Goal: Information Seeking & Learning: Learn about a topic

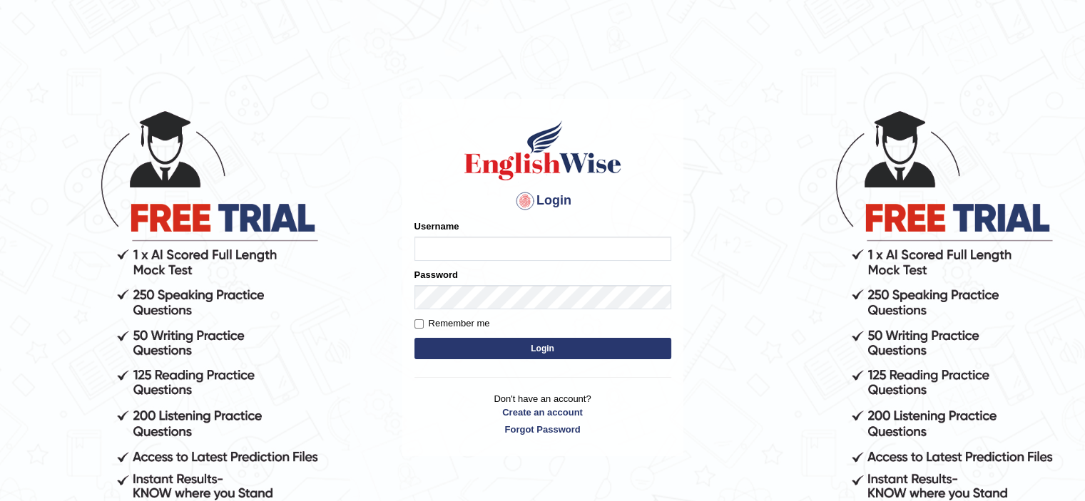
type input "Nafisa"
click at [520, 346] on button "Login" at bounding box center [542, 348] width 257 height 21
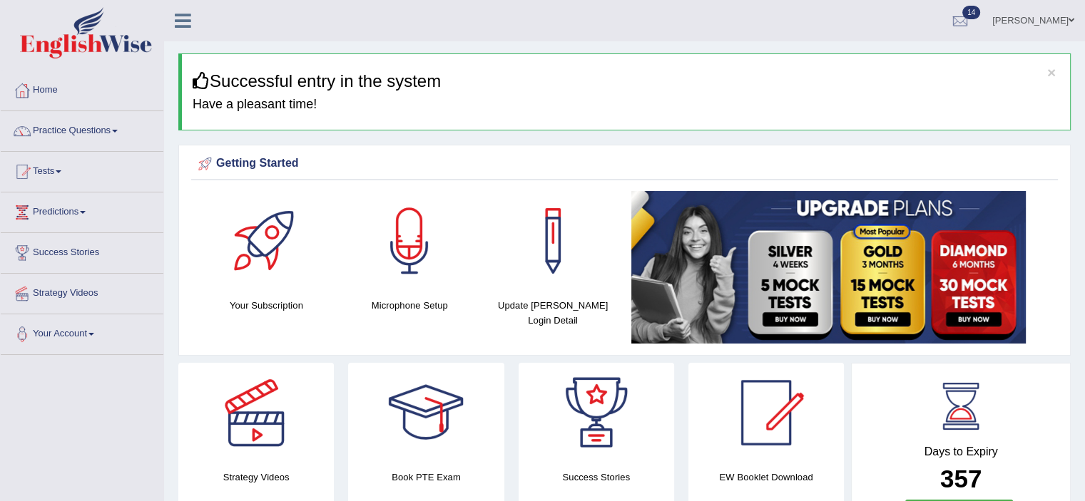
click at [118, 132] on span at bounding box center [115, 131] width 6 height 3
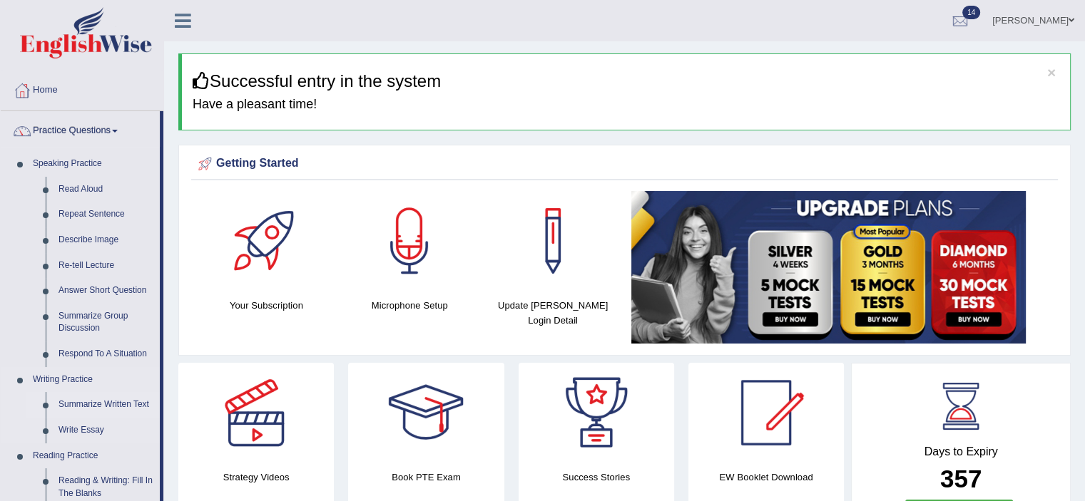
click at [81, 404] on link "Summarize Written Text" at bounding box center [106, 405] width 108 height 26
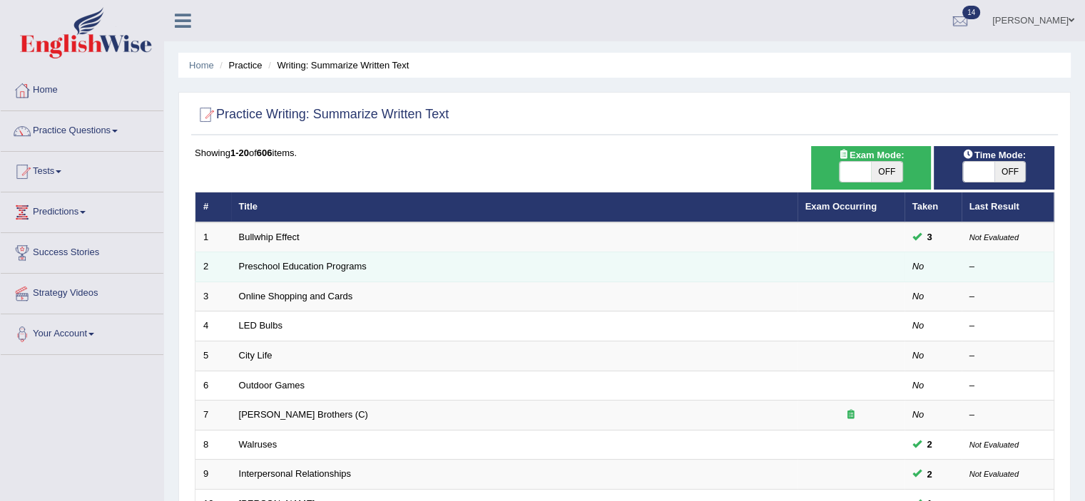
click at [332, 259] on td "Preschool Education Programs" at bounding box center [514, 267] width 566 height 30
click at [331, 264] on td "Preschool Education Programs" at bounding box center [514, 267] width 566 height 30
click at [331, 264] on link "Preschool Education Programs" at bounding box center [303, 266] width 128 height 11
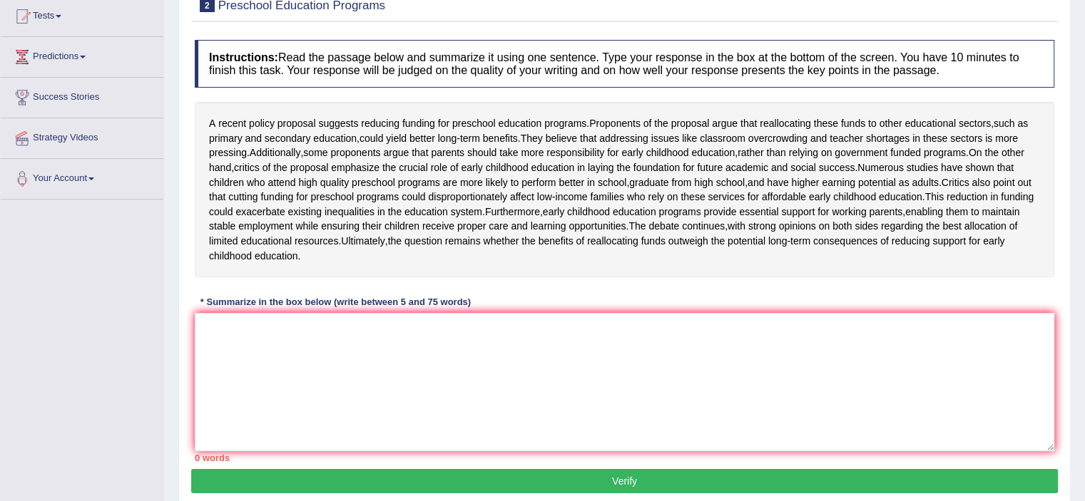
scroll to position [166, 0]
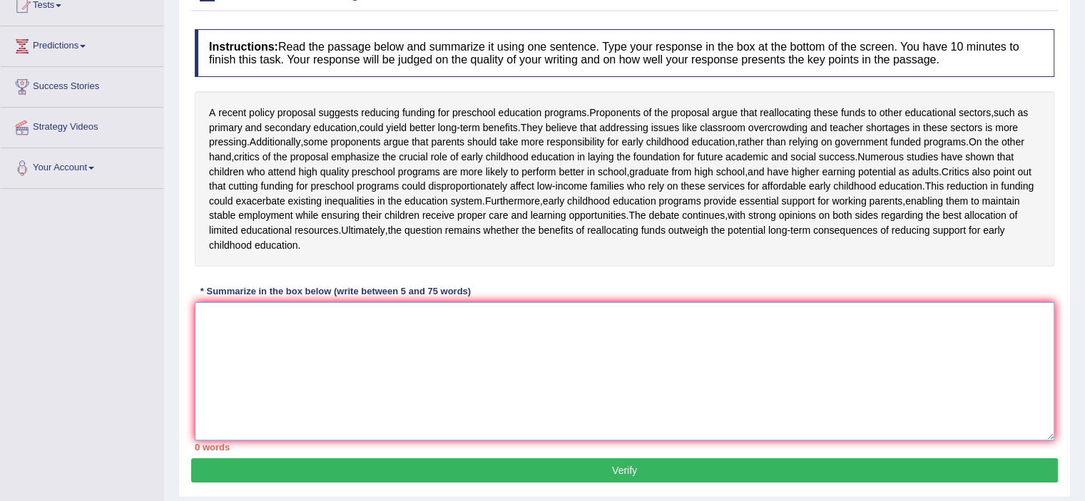
click at [217, 347] on textarea at bounding box center [624, 371] width 859 height 138
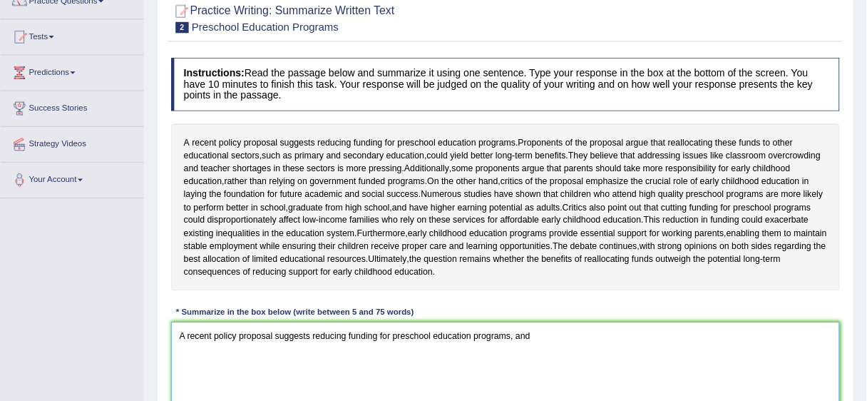
scroll to position [130, 0]
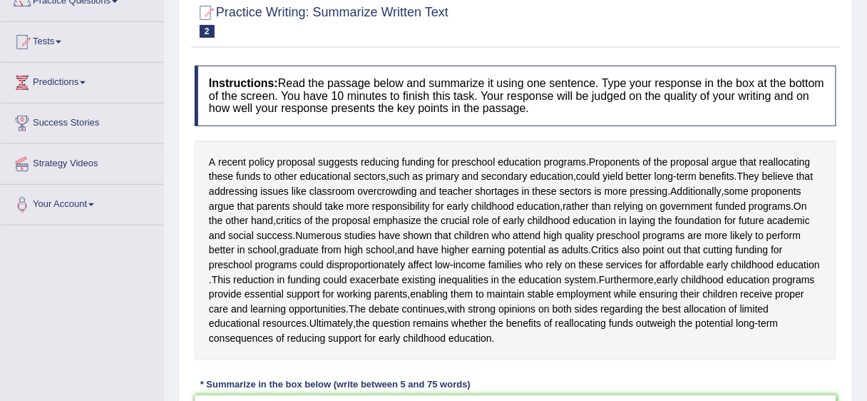
click at [613, 360] on div "A recent policy proposal suggests reducing funding for preschool education prog…" at bounding box center [516, 250] width 642 height 220
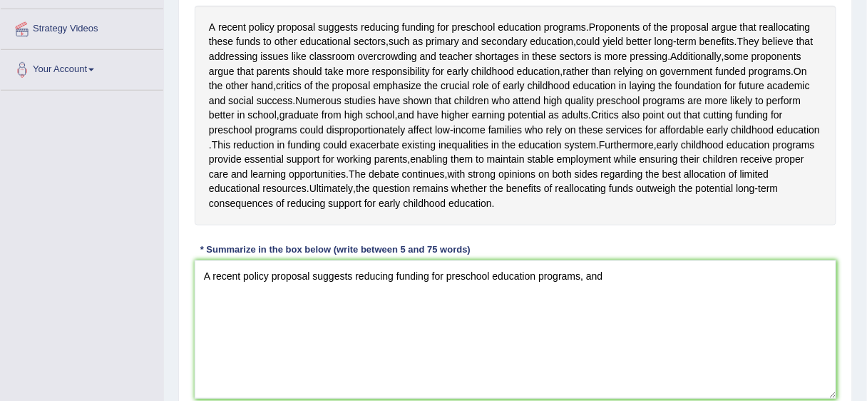
scroll to position [265, 0]
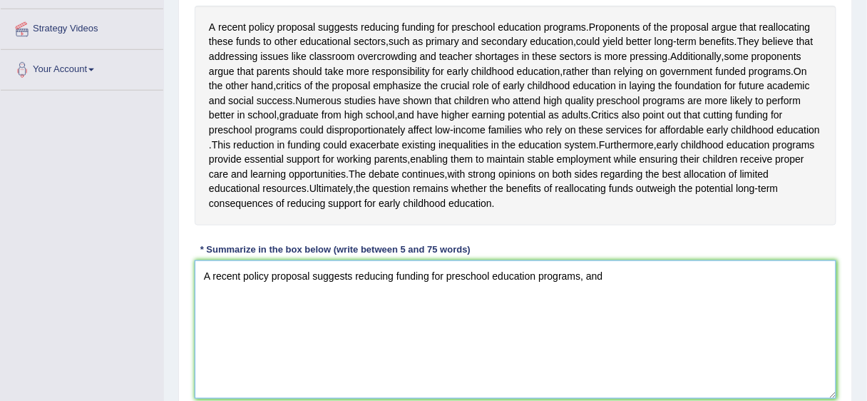
click at [610, 299] on textarea "A recent policy proposal suggests reducing funding for preschool education prog…" at bounding box center [516, 329] width 642 height 138
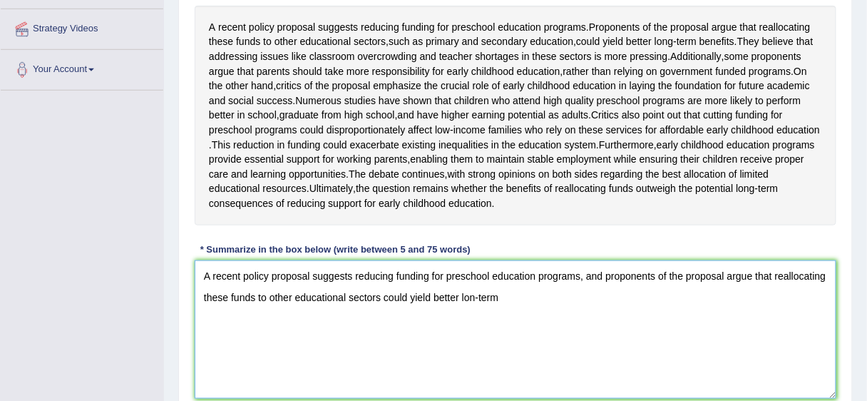
click at [473, 325] on textarea "A recent policy proposal suggests reducing funding for preschool education prog…" at bounding box center [516, 329] width 642 height 138
click at [509, 329] on textarea "A recent policy proposal suggests reducing funding for preschool education prog…" at bounding box center [516, 329] width 642 height 138
click at [512, 325] on textarea "A recent policy proposal suggests reducing funding for preschool education prog…" at bounding box center [516, 329] width 642 height 138
click at [593, 317] on textarea "A recent policy proposal suggests reducing funding for preschool education prog…" at bounding box center [516, 329] width 642 height 138
click at [547, 358] on textarea "A recent policy proposal suggests reducing funding for preschool education prog…" at bounding box center [516, 329] width 642 height 138
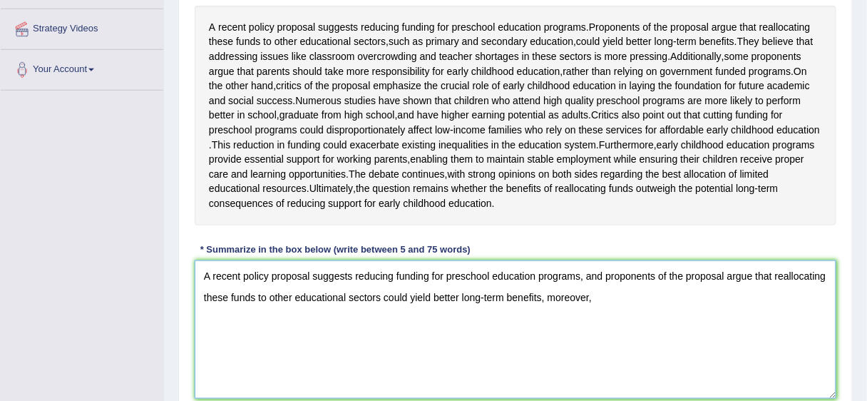
click at [597, 328] on textarea "A recent policy proposal suggests reducing funding for preschool education prog…" at bounding box center [516, 329] width 642 height 138
click at [588, 326] on textarea "A recent policy proposal suggests reducing funding for preschool education prog…" at bounding box center [516, 329] width 642 height 138
click at [612, 332] on textarea "A recent policy proposal suggests reducing funding for preschool education prog…" at bounding box center [516, 329] width 642 height 138
click at [543, 326] on textarea "A recent policy proposal suggests reducing funding for preschool education prog…" at bounding box center [516, 329] width 642 height 138
click at [541, 325] on textarea "A recent policy proposal suggests reducing funding for preschool education prog…" at bounding box center [516, 329] width 642 height 138
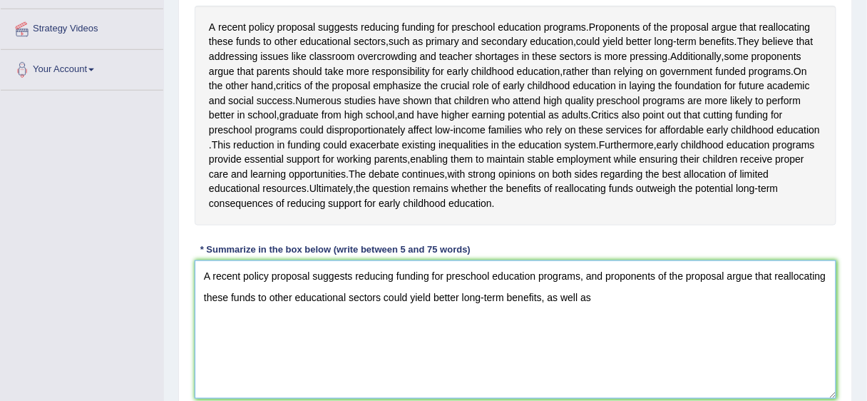
click at [593, 317] on textarea "A recent policy proposal suggests reducing funding for preschool education prog…" at bounding box center [516, 329] width 642 height 138
click at [667, 324] on textarea "A recent policy proposal suggests reducing funding for preschool education prog…" at bounding box center [516, 329] width 642 height 138
click at [696, 324] on textarea "A recent policy proposal suggests reducing funding for preschool education prog…" at bounding box center [516, 329] width 642 height 138
click at [651, 322] on textarea "A recent policy proposal suggests reducing funding for preschool education prog…" at bounding box center [516, 329] width 642 height 138
click at [692, 327] on textarea "A recent policy proposal suggests reducing funding for preschool education prog…" at bounding box center [516, 329] width 642 height 138
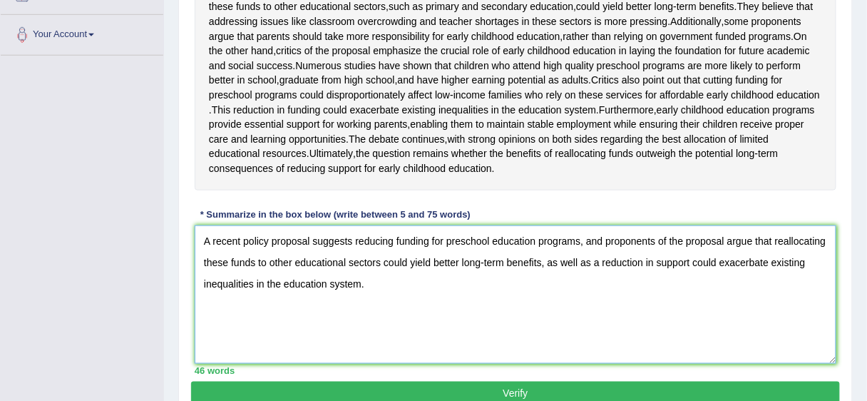
scroll to position [297, 0]
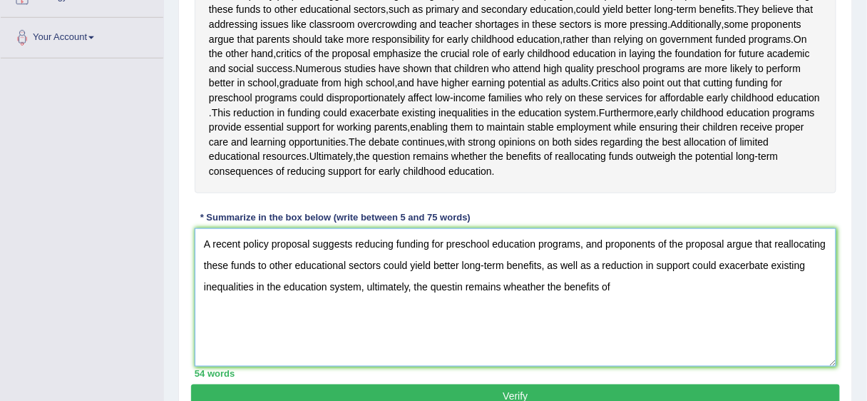
click at [340, 334] on textarea "A recent policy proposal suggests reducing funding for preschool education prog…" at bounding box center [516, 297] width 642 height 138
click at [617, 310] on textarea "A recent policy proposal suggests reducing funding for preschool education prog…" at bounding box center [516, 297] width 642 height 138
click at [305, 337] on textarea "A recent policy proposal suggests reducing funding for preschool education prog…" at bounding box center [516, 297] width 642 height 138
drag, startPoint x: 300, startPoint y: 339, endPoint x: 243, endPoint y: 337, distance: 57.1
click at [243, 337] on textarea "A recent policy proposal suggests reducing funding for preschool education prog…" at bounding box center [516, 297] width 642 height 138
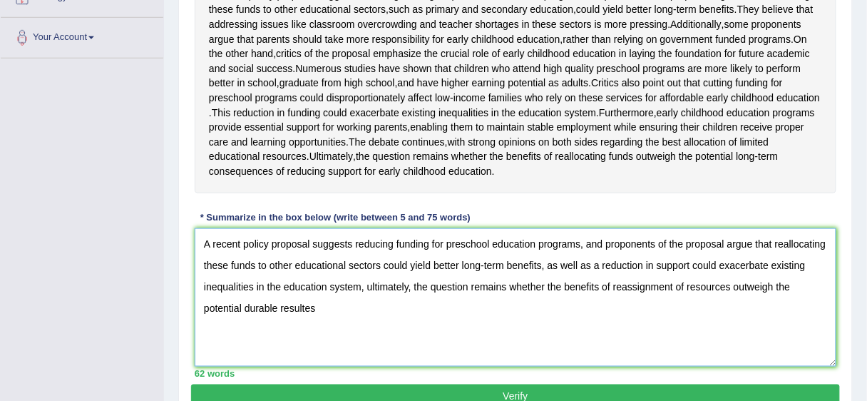
click at [332, 342] on textarea "A recent policy proposal suggests reducing funding for preschool education prog…" at bounding box center [516, 297] width 642 height 138
click at [324, 343] on textarea "A recent policy proposal suggests reducing funding for preschool education prog…" at bounding box center [516, 297] width 642 height 138
click at [434, 337] on textarea "A recent policy proposal suggests reducing funding for preschool education prog…" at bounding box center [516, 297] width 642 height 138
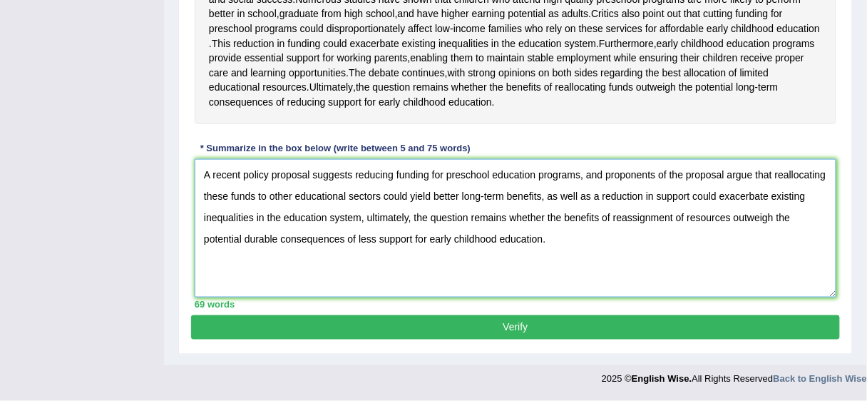
scroll to position [393, 0]
type textarea "A recent policy proposal suggests reducing funding for preschool education prog…"
click at [506, 328] on button "Verify" at bounding box center [515, 327] width 649 height 24
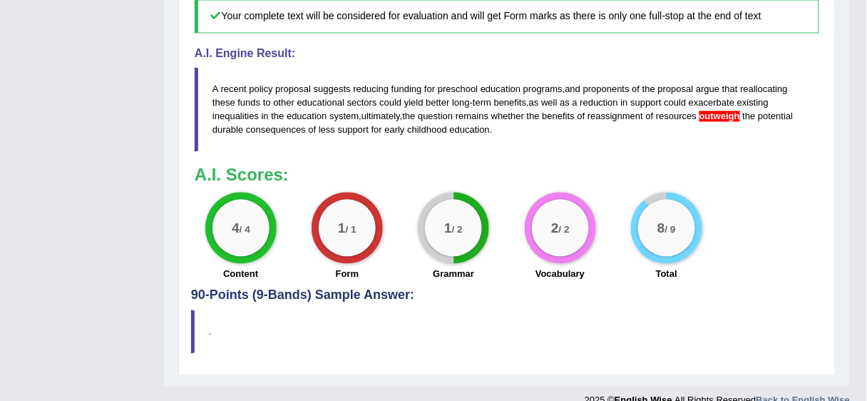
scroll to position [665, 0]
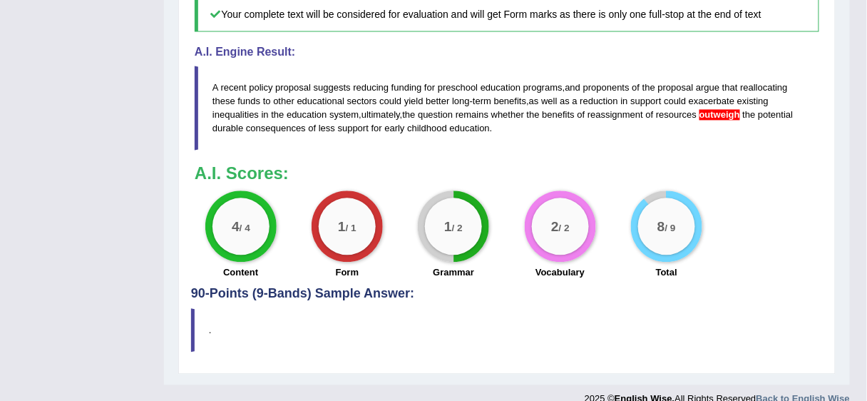
drag, startPoint x: 867, startPoint y: 288, endPoint x: 872, endPoint y: 258, distance: 30.4
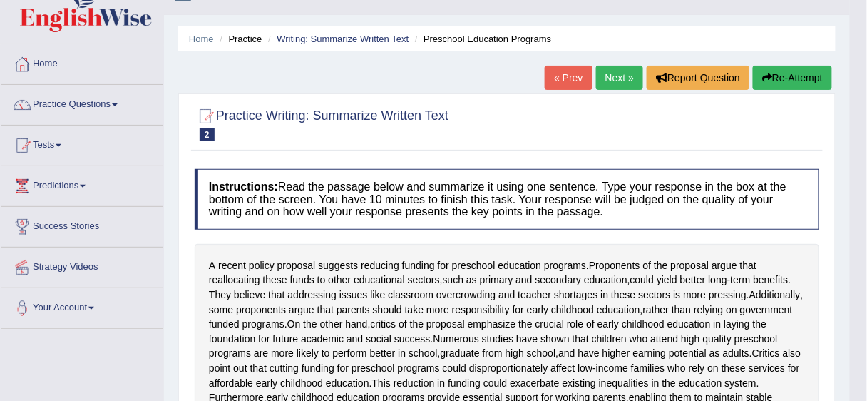
scroll to position [25, 0]
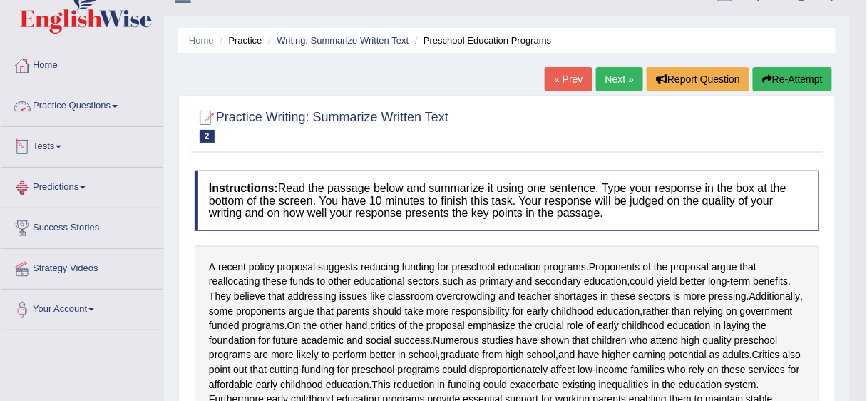
click at [116, 105] on span at bounding box center [115, 106] width 6 height 3
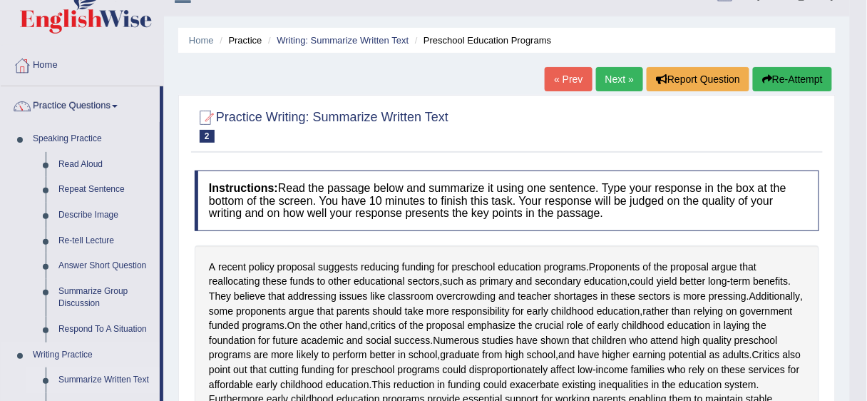
click at [75, 378] on link "Summarize Written Text" at bounding box center [106, 380] width 108 height 26
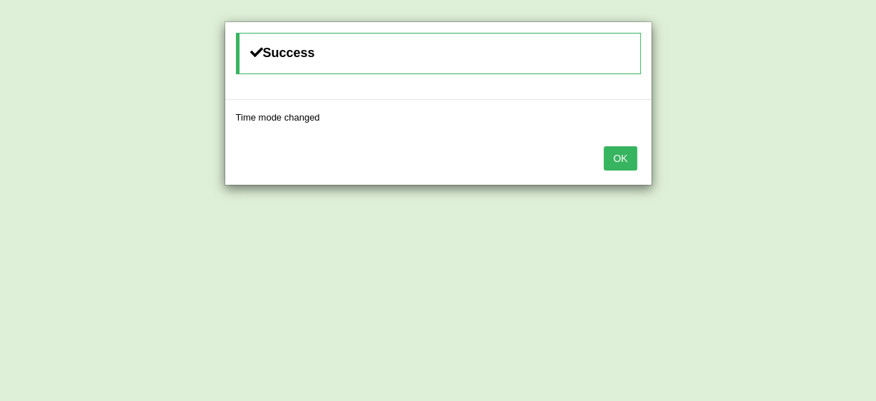
click at [622, 154] on button "OK" at bounding box center [620, 158] width 33 height 24
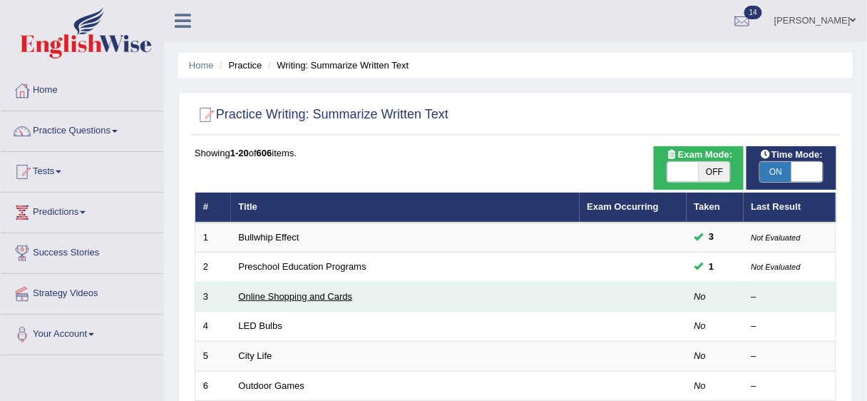
click at [252, 295] on link "Online Shopping and Cards" at bounding box center [296, 296] width 114 height 11
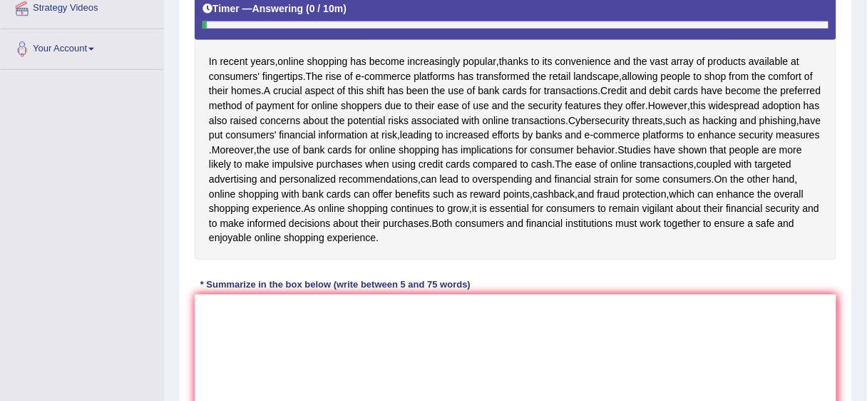
scroll to position [296, 0]
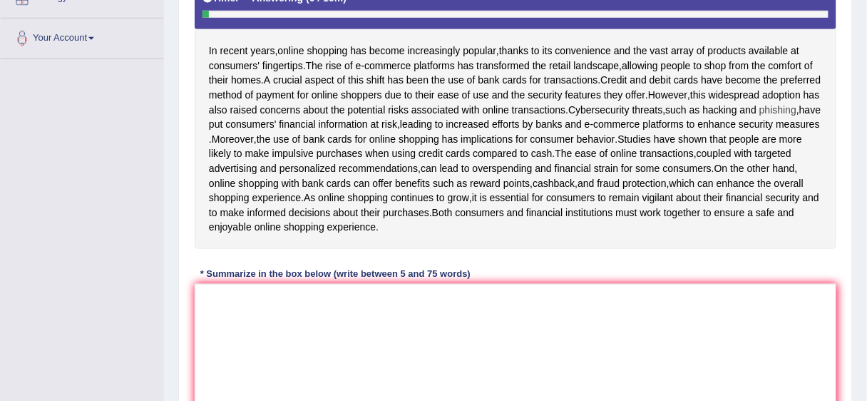
drag, startPoint x: 209, startPoint y: 43, endPoint x: 220, endPoint y: 120, distance: 77.1
click at [246, 49] on div "In recent years , online shopping has become increasingly popular , thanks to i…" at bounding box center [516, 111] width 642 height 275
click at [219, 312] on textarea at bounding box center [516, 353] width 642 height 138
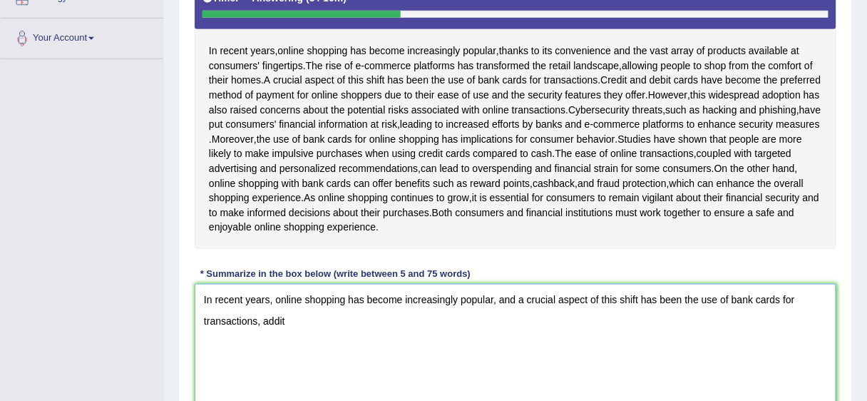
click at [287, 352] on textarea "In recent years, online shopping has become increasingly popular, and a crucial…" at bounding box center [516, 353] width 642 height 138
click at [324, 350] on textarea "In recent years, online shopping has become increasingly popular, and a crucial…" at bounding box center [516, 353] width 642 height 138
click at [310, 353] on textarea "In recent years, online shopping has become increasingly popular, and a crucial…" at bounding box center [516, 353] width 642 height 138
click at [332, 349] on textarea "In recent years, online shopping has become increasingly popular, and a crucial…" at bounding box center [516, 353] width 642 height 138
click at [323, 352] on textarea "In recent years, online shopping has become increasingly popular, and a crucial…" at bounding box center [516, 353] width 642 height 138
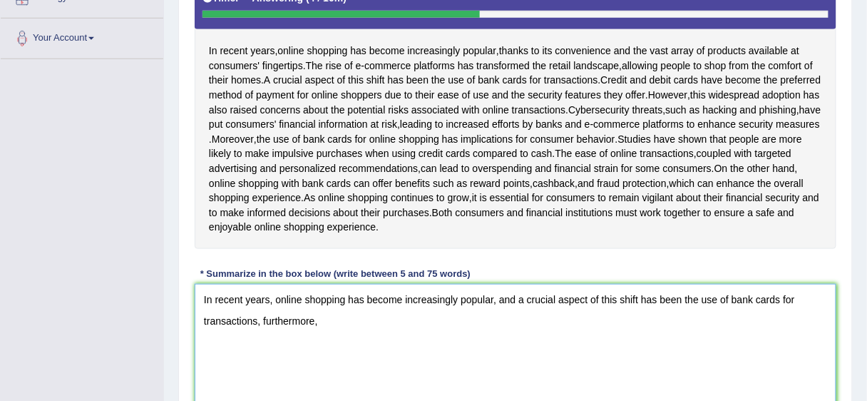
click at [328, 354] on textarea "In recent years, online shopping has become increasingly popular, and a crucial…" at bounding box center [516, 353] width 642 height 138
click at [322, 351] on textarea "In recent years, online shopping has become increasingly popular, and a crucial…" at bounding box center [516, 353] width 642 height 138
click at [319, 350] on textarea "In recent years, online shopping has become increasingly popular, and a crucial…" at bounding box center [516, 353] width 642 height 138
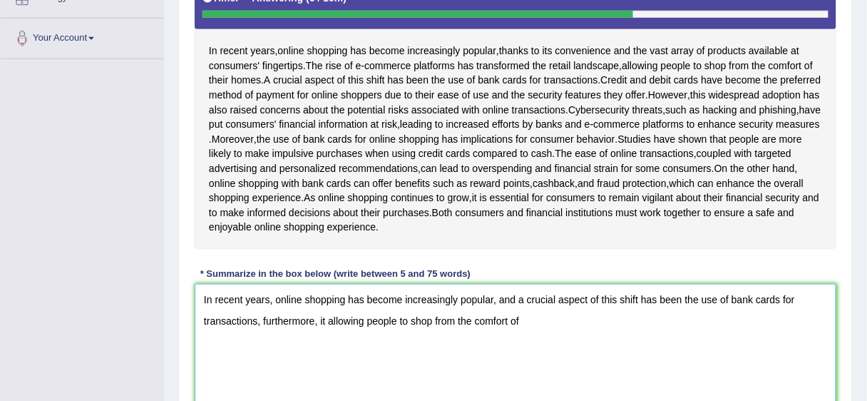
click at [530, 349] on textarea "In recent years, online shopping has become increasingly popular, and a crucial…" at bounding box center [516, 353] width 642 height 138
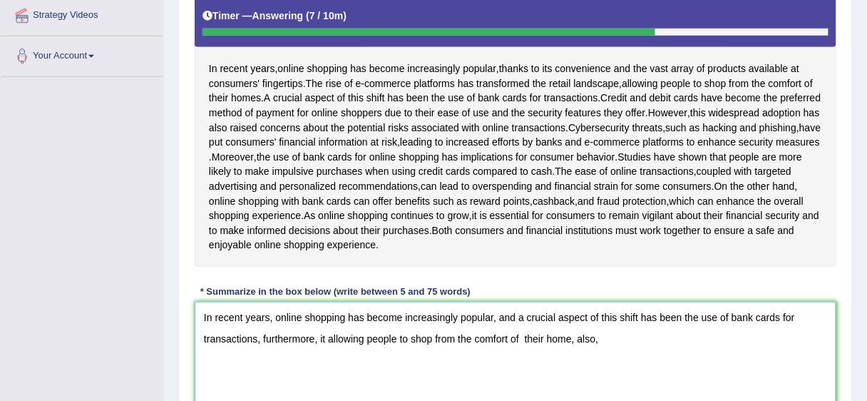
scroll to position [272, 0]
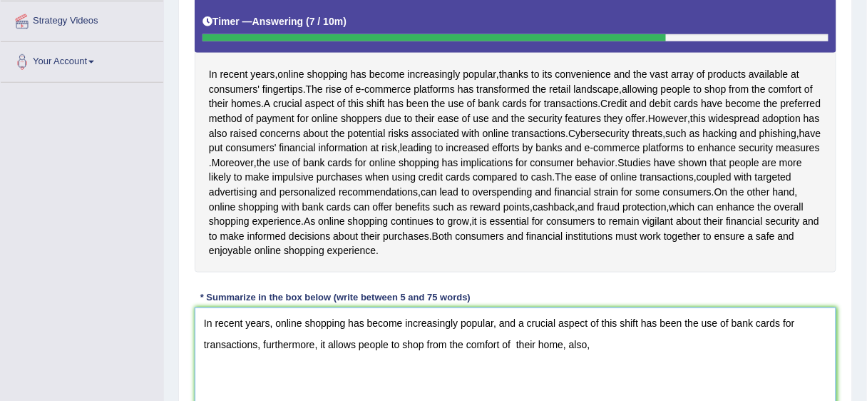
click at [595, 376] on textarea "In recent years, online shopping has become increasingly popular, and a crucial…" at bounding box center [516, 376] width 642 height 138
click at [588, 376] on textarea "In recent years, online shopping has become increasingly popular, and a crucial…" at bounding box center [516, 376] width 642 height 138
drag, startPoint x: 312, startPoint y: 371, endPoint x: 261, endPoint y: 372, distance: 51.4
click at [261, 372] on textarea "In recent years, online shopping has become increasingly popular, and a crucial…" at bounding box center [516, 376] width 642 height 138
click at [580, 374] on textarea "In recent years, online shopping has become increasingly popular, and a crucial…" at bounding box center [516, 376] width 642 height 138
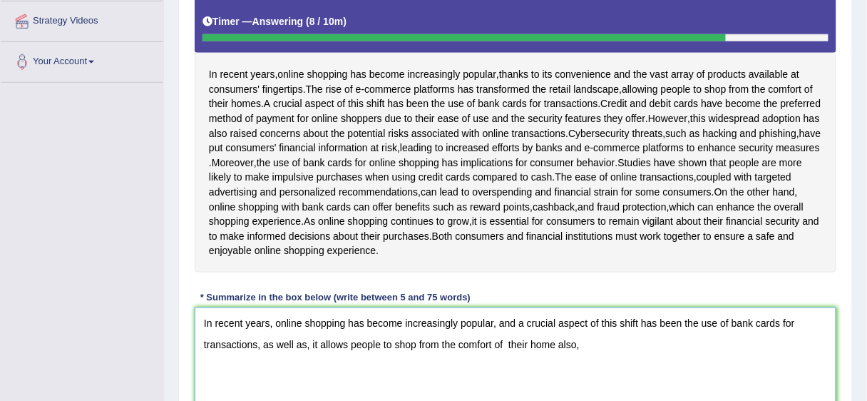
drag, startPoint x: 575, startPoint y: 372, endPoint x: 558, endPoint y: 371, distance: 17.8
click at [558, 371] on textarea "In recent years, online shopping has become increasingly popular, and a crucial…" at bounding box center [516, 376] width 642 height 138
click at [555, 372] on textarea "In recent years, online shopping has become increasingly popular, and a crucial…" at bounding box center [516, 376] width 642 height 138
click at [640, 373] on textarea "In recent years, online shopping has become increasingly popular, and a crucial…" at bounding box center [516, 376] width 642 height 138
click at [645, 371] on textarea "In recent years, online shopping has become increasingly popular, and a crucial…" at bounding box center [516, 376] width 642 height 138
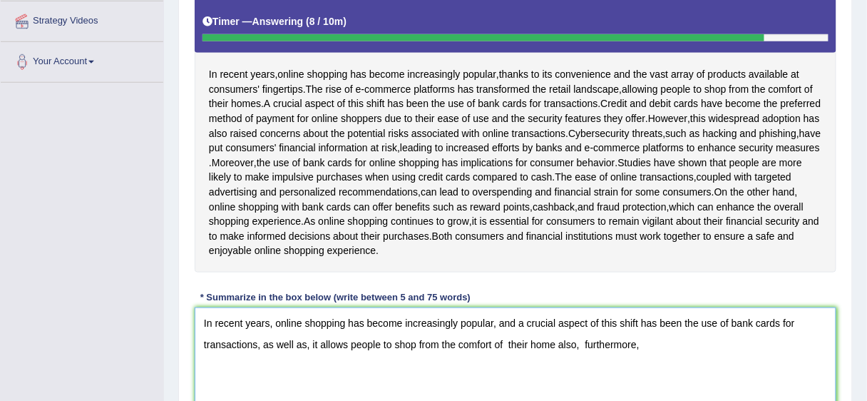
click at [645, 371] on textarea "In recent years, online shopping has become increasingly popular, and a crucial…" at bounding box center [516, 376] width 642 height 138
drag, startPoint x: 573, startPoint y: 371, endPoint x: 561, endPoint y: 371, distance: 12.1
click at [561, 371] on textarea "In recent years, online shopping has become increasingly popular, and a crucial…" at bounding box center [516, 376] width 642 height 138
click at [642, 375] on textarea "In recent years, online shopping has become increasingly popular, and a crucial…" at bounding box center [516, 376] width 642 height 138
click at [703, 371] on textarea "In recent years, online shopping has become increasingly popular, and a crucial…" at bounding box center [516, 376] width 642 height 138
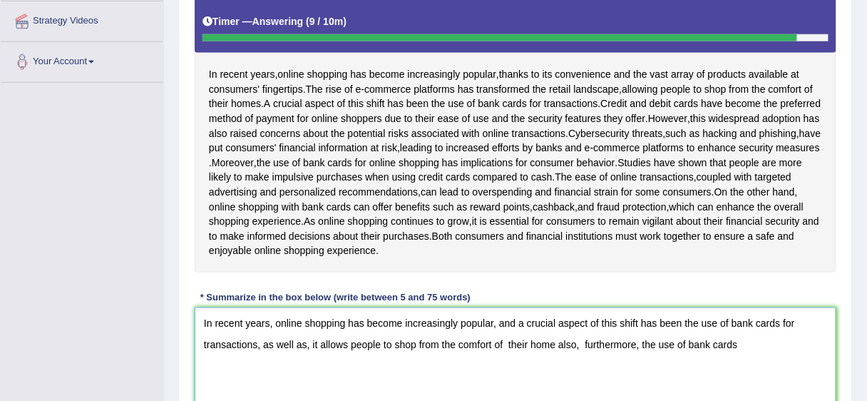
click at [739, 371] on textarea "In recent years, online shopping has become increasingly popular, and a crucial…" at bounding box center [516, 376] width 642 height 138
click at [583, 372] on textarea "In recent years, online shopping has become increasingly popular, and a crucial…" at bounding box center [516, 376] width 642 height 138
click at [574, 372] on textarea "In recent years, online shopping has become increasingly popular, and a crucial…" at bounding box center [516, 376] width 642 height 138
click at [724, 369] on textarea "In recent years, online shopping has become increasingly popular, and a crucial…" at bounding box center [516, 376] width 642 height 138
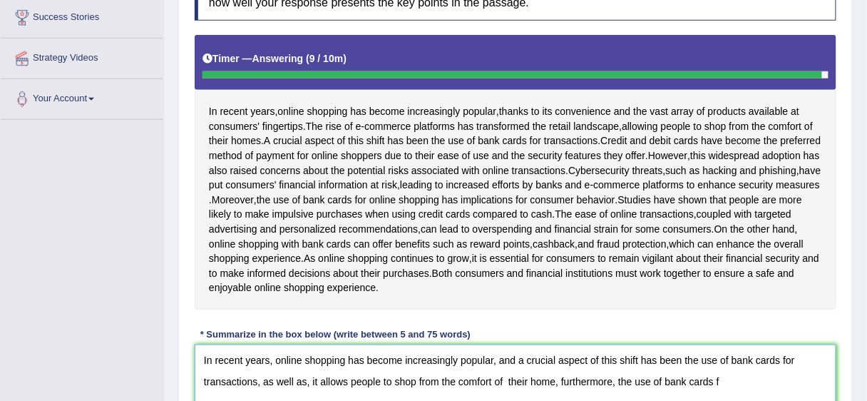
scroll to position [249, 0]
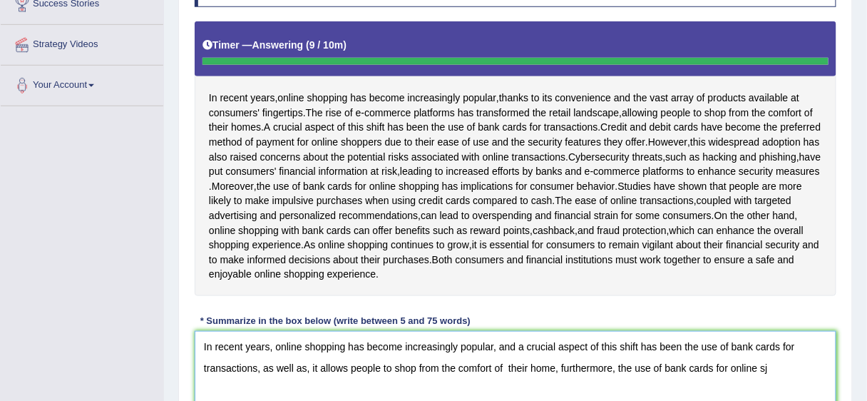
type textarea "In recent years, online shopping has become increasingly popular, and a crucial…"
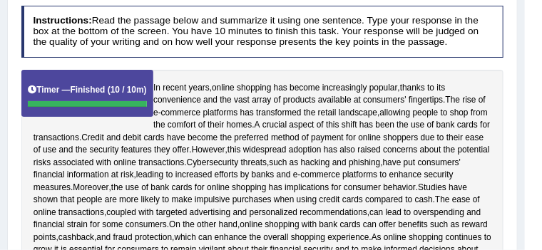
scroll to position [147, 0]
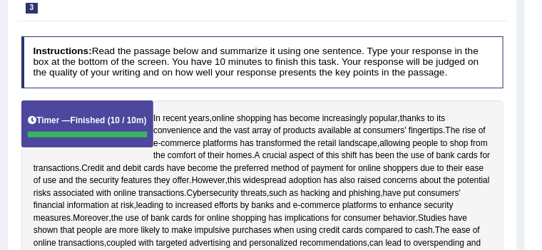
drag, startPoint x: 540, startPoint y: 66, endPoint x: 546, endPoint y: 61, distance: 7.6
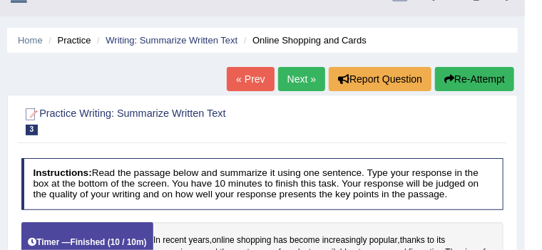
scroll to position [13, 0]
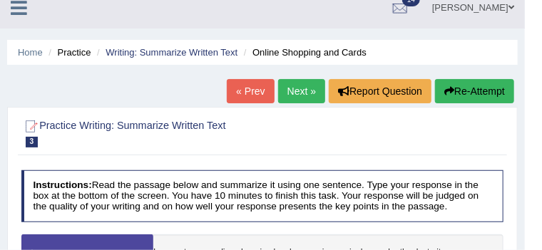
click at [466, 88] on button "Re-Attempt" at bounding box center [474, 91] width 79 height 24
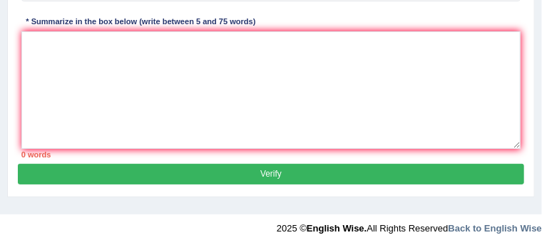
scroll to position [528, 0]
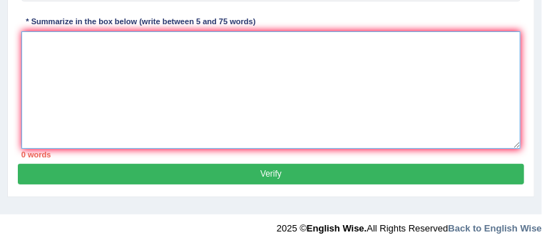
click at [47, 79] on textarea at bounding box center [271, 90] width 500 height 118
paste textarea "In recent years, online shopping has become increasingly popular, and a crucial…"
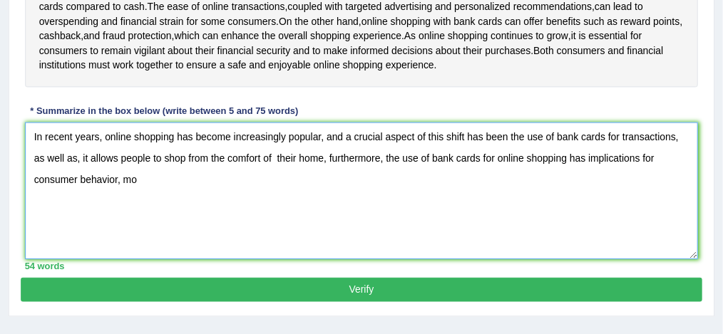
scroll to position [411, 0]
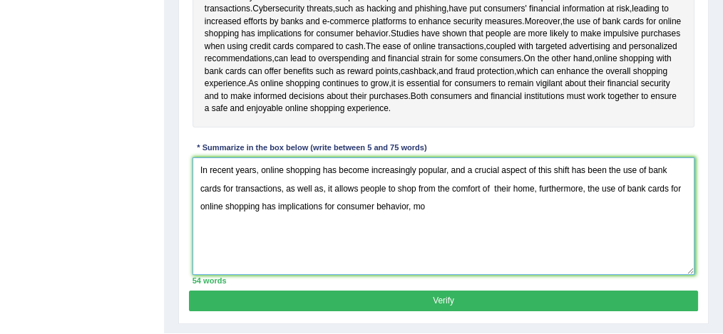
click at [471, 250] on textarea "In recent years, online shopping has become increasingly popular, and a crucial…" at bounding box center [444, 217] width 503 height 118
drag, startPoint x: 580, startPoint y: 198, endPoint x: 538, endPoint y: 203, distance: 42.4
click at [538, 203] on textarea "In recent years, online shopping has become increasingly popular, and a crucial…" at bounding box center [444, 217] width 503 height 118
click at [425, 222] on textarea "In recent years, online shopping has become increasingly popular, and a crucial…" at bounding box center [444, 217] width 503 height 118
drag, startPoint x: 578, startPoint y: 199, endPoint x: 588, endPoint y: 215, distance: 19.0
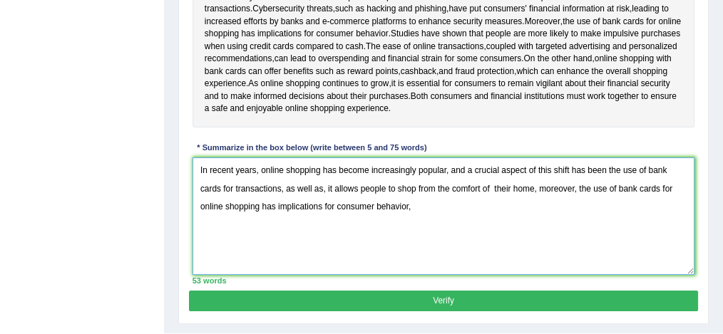
click at [541, 215] on textarea "In recent years, online shopping has become increasingly popular, and a crucial…" at bounding box center [444, 217] width 503 height 118
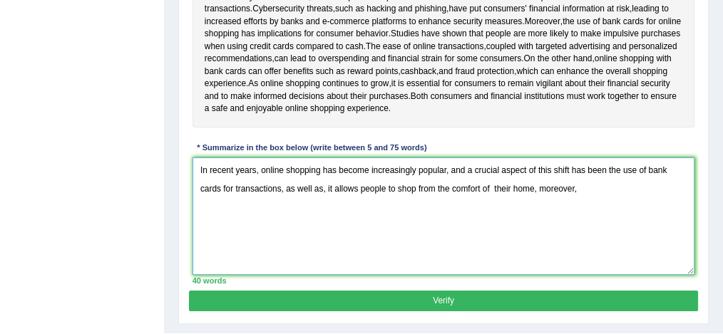
drag, startPoint x: 533, startPoint y: 198, endPoint x: 514, endPoint y: 199, distance: 19.3
click at [514, 199] on textarea "In recent years, online shopping has become increasingly popular, and a crucial…" at bounding box center [444, 217] width 503 height 118
click at [481, 222] on textarea "In recent years, online shopping has become increasingly popular, and a crucial…" at bounding box center [444, 217] width 503 height 118
click at [541, 199] on textarea "In recent years, online shopping has become increasingly popular, and a crucial…" at bounding box center [444, 217] width 503 height 118
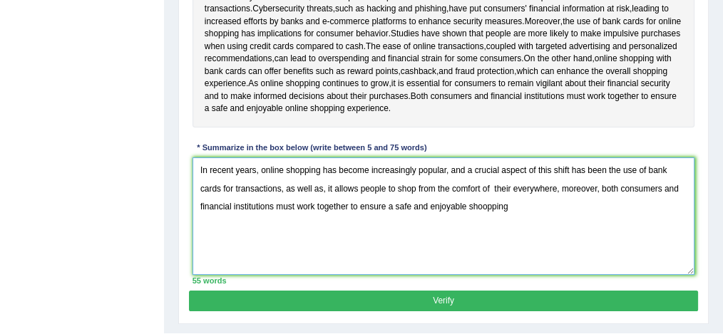
click at [466, 218] on textarea "In recent years, online shopping has become increasingly popular, and a crucial…" at bounding box center [444, 217] width 503 height 118
click at [467, 218] on textarea "In recent years, online shopping has become increasingly popular, and a crucial…" at bounding box center [444, 217] width 503 height 118
click at [534, 218] on textarea "In recent years, online shopping has become increasingly popular, and a crucial…" at bounding box center [444, 217] width 503 height 118
click at [538, 215] on textarea "In recent years, online shopping has become increasingly popular, and a crucial…" at bounding box center [444, 217] width 503 height 118
click at [503, 243] on textarea "In recent years, online shopping has become increasingly popular, and a crucial…" at bounding box center [444, 217] width 503 height 118
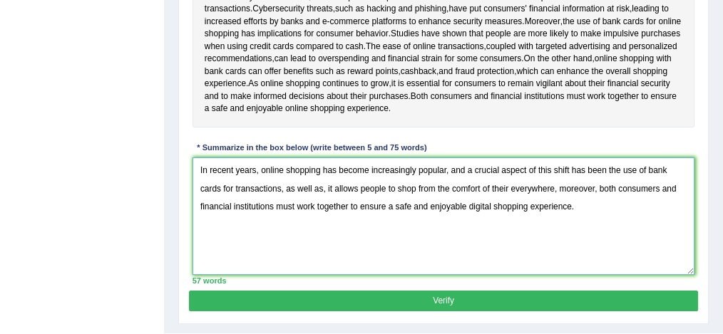
click at [523, 198] on textarea "In recent years, online shopping has become increasingly popular, and a crucial…" at bounding box center [444, 217] width 503 height 118
click at [468, 250] on textarea "In recent years, online shopping has become increasingly popular, and a crucial…" at bounding box center [444, 217] width 503 height 118
type textarea "In recent years, online shopping has become increasingly popular, and a crucial…"
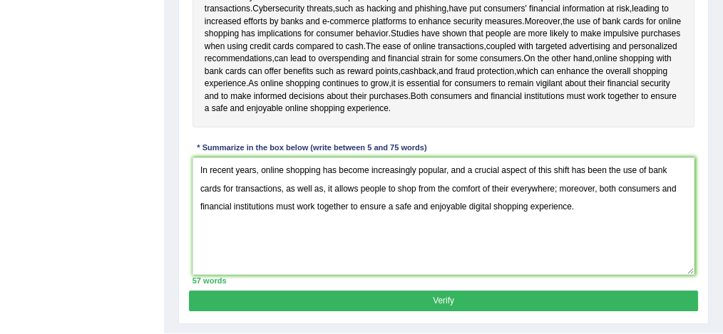
click at [445, 250] on button "Verify" at bounding box center [443, 301] width 508 height 21
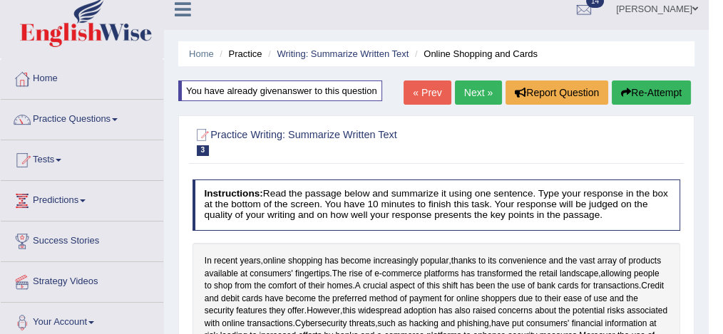
scroll to position [8, 0]
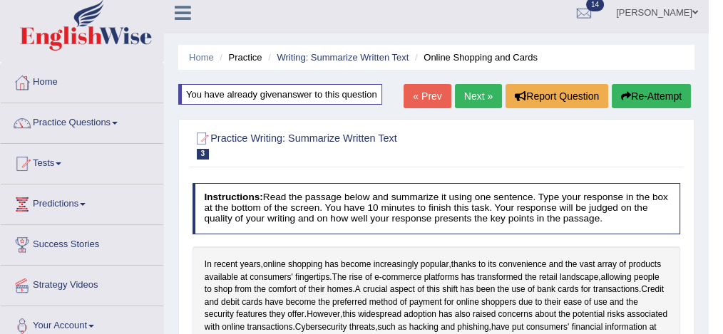
click at [474, 91] on link "Next »" at bounding box center [478, 96] width 47 height 24
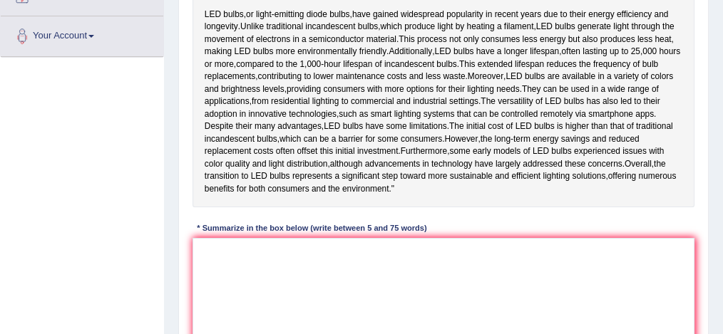
scroll to position [299, 0]
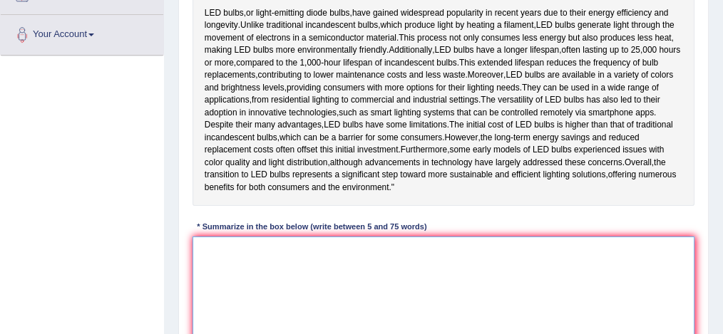
click at [198, 282] on textarea at bounding box center [444, 296] width 503 height 118
click at [224, 287] on textarea "LED pulbs, or light" at bounding box center [444, 296] width 503 height 118
click at [272, 285] on textarea "LED bulbs, or light" at bounding box center [444, 296] width 503 height 118
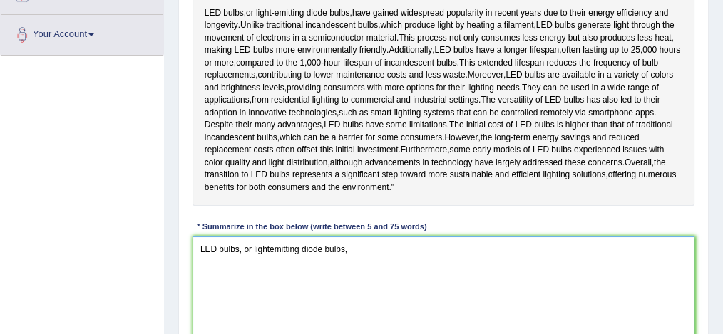
click at [272, 285] on textarea "LED bulbs, or lightemitting diode bulbs," at bounding box center [444, 296] width 503 height 118
click at [270, 285] on textarea "LED bulbs, or lightemitting diode bulbs," at bounding box center [444, 296] width 503 height 118
click at [355, 287] on textarea "LED bulbs, or light-emitting diode bulbs," at bounding box center [444, 296] width 503 height 118
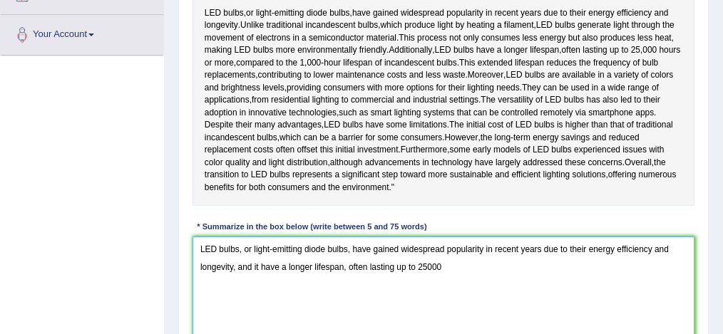
click at [446, 300] on textarea "LED bulbs, or light-emitting diode bulbs, have gained widespread popularity in …" at bounding box center [444, 296] width 503 height 118
click at [548, 301] on textarea "LED bulbs, or light-emitting diode bulbs, have gained widespread popularity in …" at bounding box center [444, 296] width 503 height 118
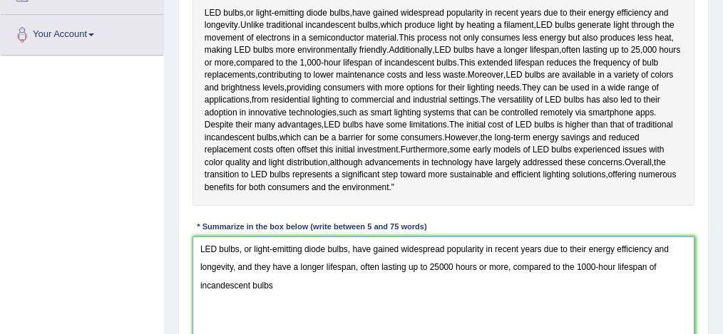
click at [273, 324] on textarea "LED bulbs, or light-emitting diode bulbs, have gained widespread popularity in …" at bounding box center [444, 296] width 503 height 118
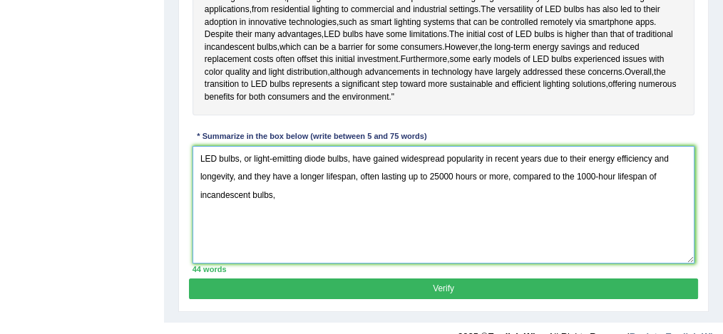
scroll to position [393, 0]
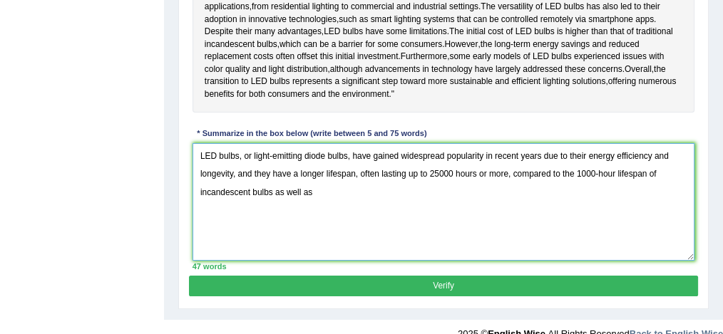
click at [312, 231] on textarea "LED bulbs, or light-emitting diode bulbs, have gained widespread popularity in …" at bounding box center [444, 202] width 503 height 118
click at [325, 230] on textarea "LED bulbs, or light-emitting diode bulbs, have gained widespread popularity in …" at bounding box center [444, 202] width 503 height 118
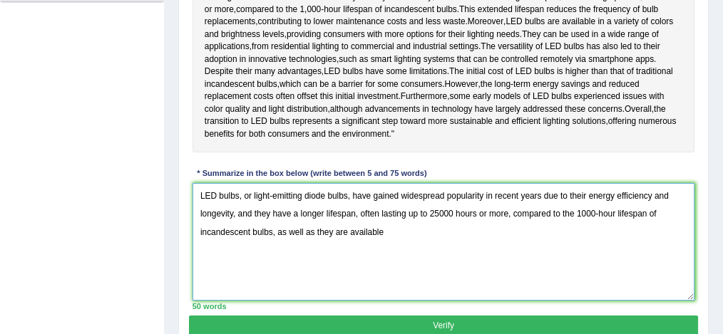
scroll to position [349, 0]
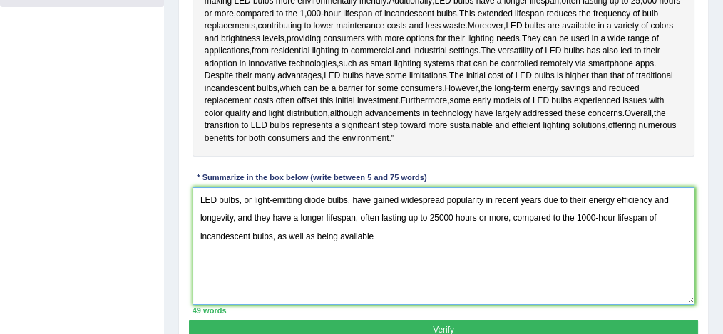
click at [377, 272] on textarea "LED bulbs, or light-emitting diode bulbs, have gained widespread popularity in …" at bounding box center [444, 247] width 503 height 118
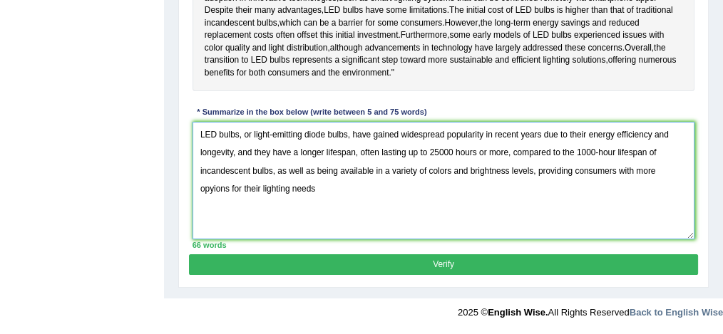
scroll to position [420, 0]
type textarea "LED bulbs, or light-emitting diode bulbs, have gained widespread popularity in …"
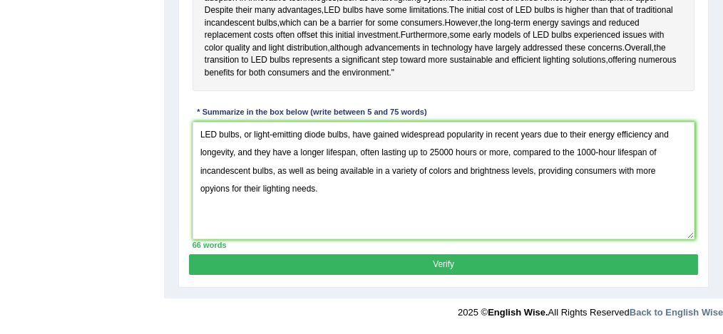
click at [451, 275] on button "Verify" at bounding box center [443, 265] width 508 height 21
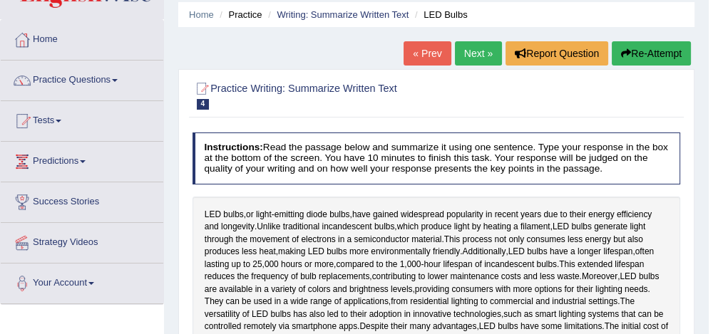
scroll to position [30, 0]
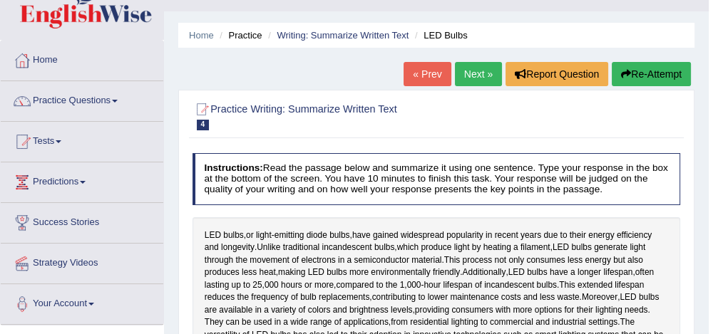
click at [651, 73] on button "Re-Attempt" at bounding box center [651, 74] width 79 height 24
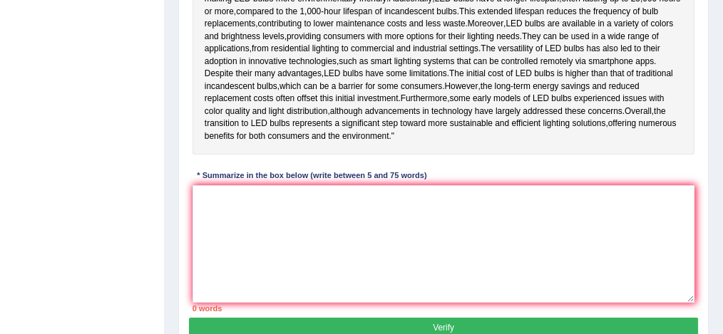
scroll to position [397, 0]
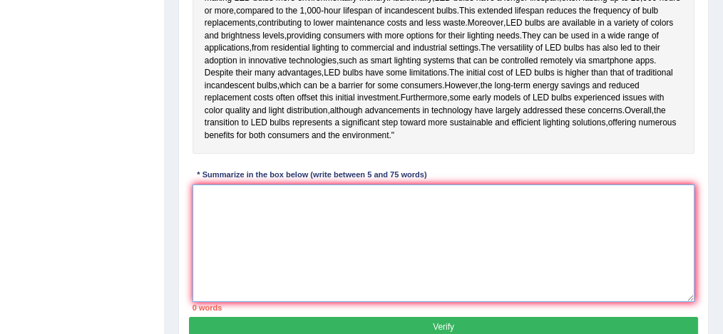
click at [413, 243] on textarea at bounding box center [444, 244] width 503 height 118
paste textarea "LED bulbs, or light-emitting diode bulbs, have gained widespread popularity in …"
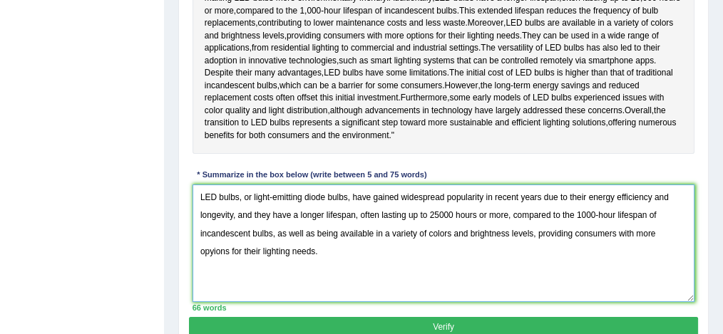
click at [451, 270] on textarea "LED bulbs, or light-emitting diode bulbs, have gained widespread popularity in …" at bounding box center [444, 244] width 503 height 118
click at [665, 267] on textarea "LED bulbs, or light-emitting diode bulbs, have gained widespread popularity in …" at bounding box center [444, 244] width 503 height 118
click at [257, 249] on textarea "LED bulbs, or light-emitting diode bulbs, have gained widespread popularity in …" at bounding box center [444, 244] width 503 height 118
drag, startPoint x: 270, startPoint y: 250, endPoint x: 254, endPoint y: 249, distance: 16.5
click at [254, 249] on textarea "LED bulbs, or light-emitting diode bulbs, have gained widespread popularity in …" at bounding box center [444, 244] width 503 height 118
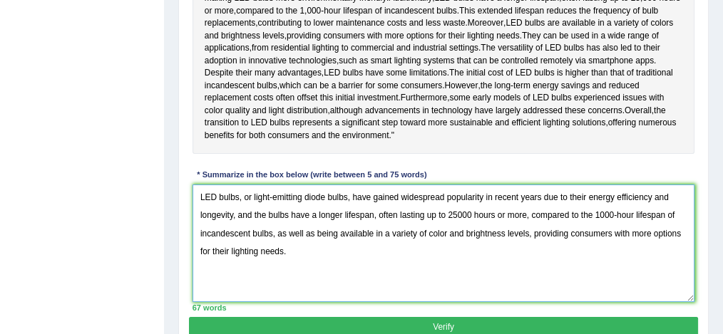
click at [320, 297] on textarea "LED bulbs, or light-emitting diode bulbs, have gained widespread popularity in …" at bounding box center [444, 244] width 503 height 118
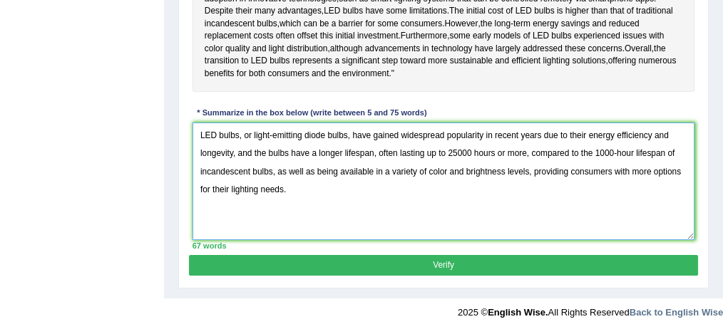
scroll to position [491, 0]
type textarea "LED bulbs, or light-emitting diode bulbs, have gained widespread popularity in …"
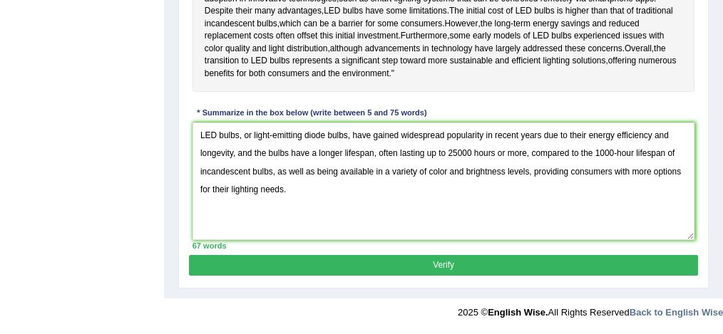
click at [428, 263] on button "Verify" at bounding box center [443, 265] width 508 height 21
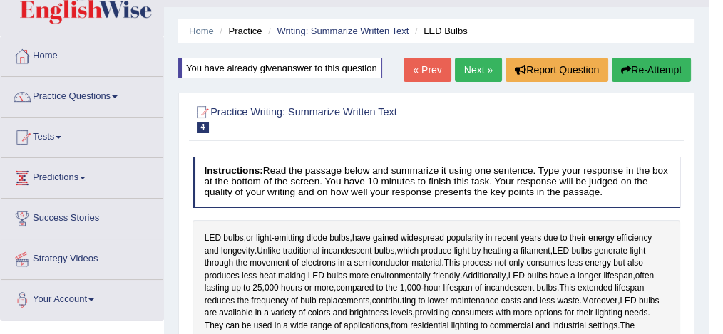
scroll to position [33, 0]
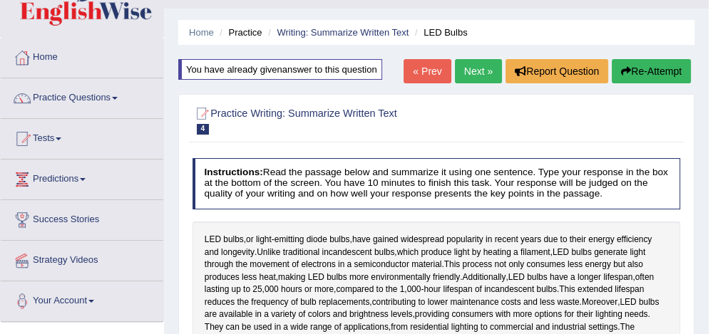
click at [471, 76] on link "Next »" at bounding box center [478, 71] width 47 height 24
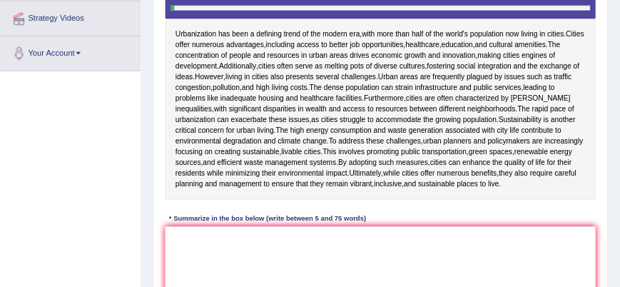
scroll to position [276, 0]
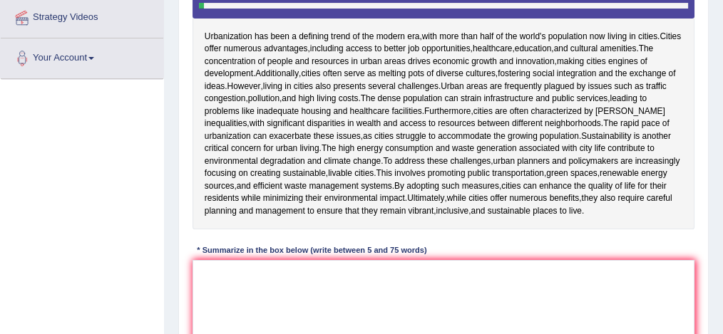
drag, startPoint x: 0, startPoint y: 0, endPoint x: 717, endPoint y: 213, distance: 748.3
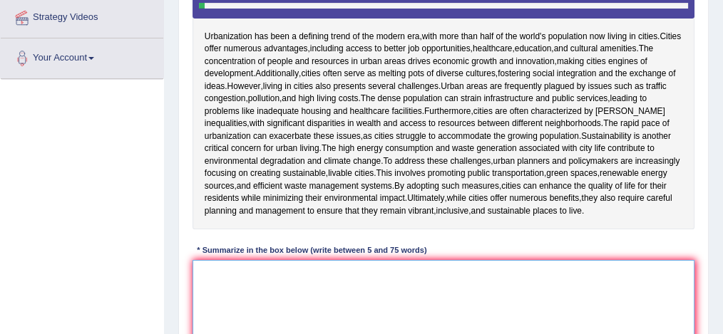
click at [319, 282] on textarea at bounding box center [444, 319] width 503 height 118
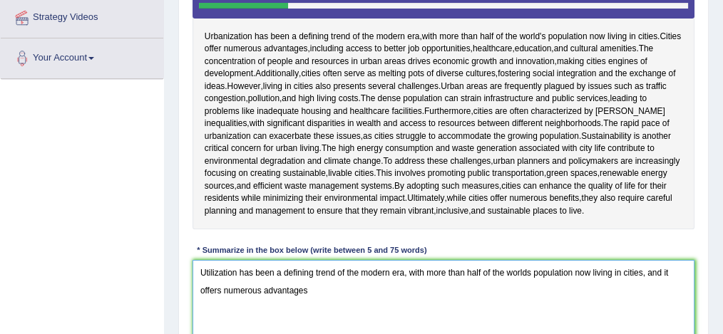
click at [317, 293] on textarea "Utilization has been a defining trend of the modern era, with more than half of…" at bounding box center [444, 319] width 503 height 118
click at [314, 287] on textarea "Utilization has been a defining trend of the modern era, with more than half of…" at bounding box center [444, 319] width 503 height 118
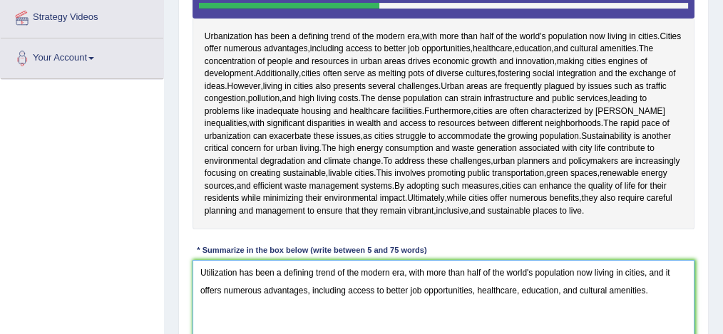
drag, startPoint x: 562, startPoint y: 289, endPoint x: 576, endPoint y: 289, distance: 14.3
click at [576, 289] on textarea "Utilization has been a defining trend of the modern era, with more than half of…" at bounding box center [444, 319] width 503 height 118
click at [562, 289] on textarea "Utilization has been a defining trend of the modern era, with more than half of…" at bounding box center [444, 319] width 503 height 118
click at [629, 292] on textarea "Utilization has been a defining trend of the modern era, with more than half of…" at bounding box center [444, 319] width 503 height 118
click at [560, 289] on textarea "Utilization has been a defining trend of the modern era, with more than half of…" at bounding box center [444, 319] width 503 height 118
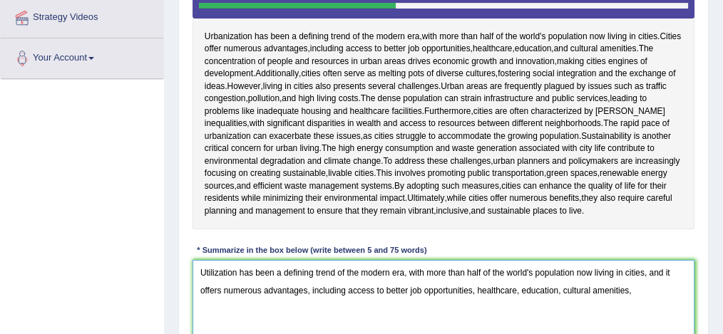
click at [635, 289] on textarea "Utilization has been a defining trend of the modern era, with more than half of…" at bounding box center [444, 319] width 503 height 118
click at [312, 309] on textarea "Utilization has been a defining trend of the modern era, with more than half of…" at bounding box center [444, 319] width 503 height 118
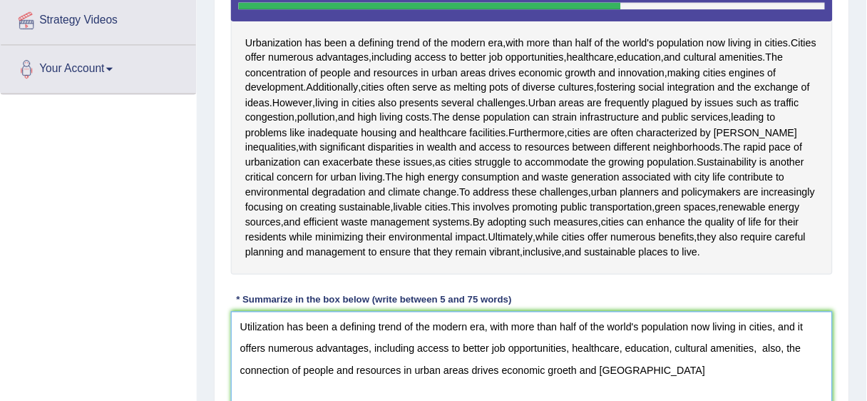
scroll to position [277, 0]
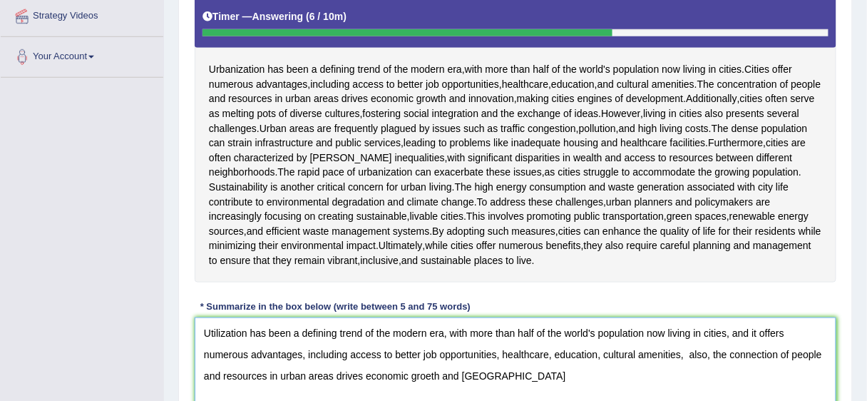
drag, startPoint x: 272, startPoint y: 0, endPoint x: 496, endPoint y: 369, distance: 431.9
click at [496, 334] on textarea "Utilization has been a defining trend of the modern era, with more than half of…" at bounding box center [516, 386] width 642 height 138
click at [688, 334] on textarea "Utilization has been a defining trend of the modern era, with more than half of…" at bounding box center [516, 386] width 642 height 138
click at [662, 334] on textarea "Utilization has been a defining trend of the modern era, with more than half of…" at bounding box center [516, 386] width 642 height 138
drag, startPoint x: 722, startPoint y: 354, endPoint x: 704, endPoint y: 353, distance: 17.9
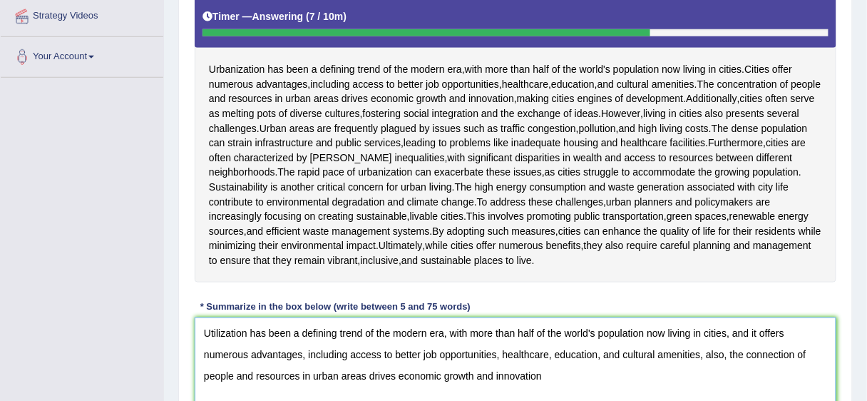
click at [704, 334] on textarea "Utilization has been a defining trend of the modern era, with more than half of…" at bounding box center [516, 386] width 642 height 138
drag, startPoint x: 747, startPoint y: 352, endPoint x: 703, endPoint y: 349, distance: 44.3
click at [703, 334] on textarea "Utilization has been a defining trend of the modern era, with more than half of…" at bounding box center [516, 386] width 642 height 138
click at [705, 334] on textarea "Utilization has been a defining trend of the modern era, with more than half of…" at bounding box center [516, 386] width 642 height 138
click at [722, 334] on textarea "Utilization has been a defining trend of the modern era, with more than half of…" at bounding box center [516, 386] width 642 height 138
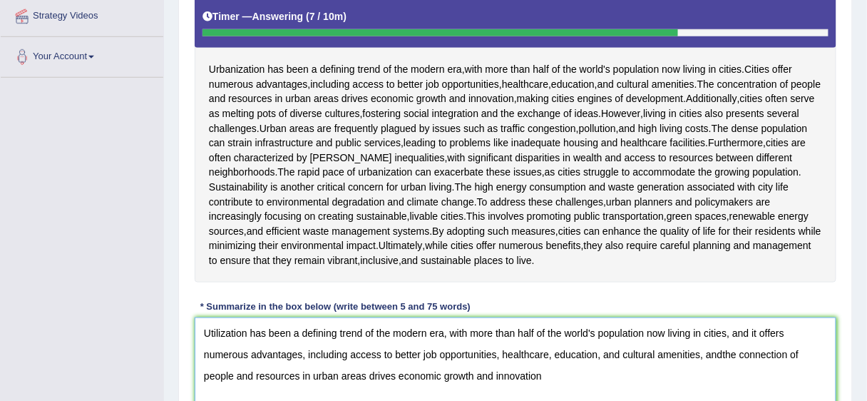
drag, startPoint x: 620, startPoint y: 348, endPoint x: 602, endPoint y: 352, distance: 18.2
click at [602, 334] on textarea "Utilization has been a defining trend of the modern era, with more than half of…" at bounding box center [516, 386] width 642 height 138
click at [702, 334] on textarea "Utilization has been a defining trend of the modern era, with more than half of…" at bounding box center [516, 386] width 642 height 138
click at [523, 334] on textarea "Utilization has been a defining trend of the modern era, with more than half of…" at bounding box center [516, 386] width 642 height 138
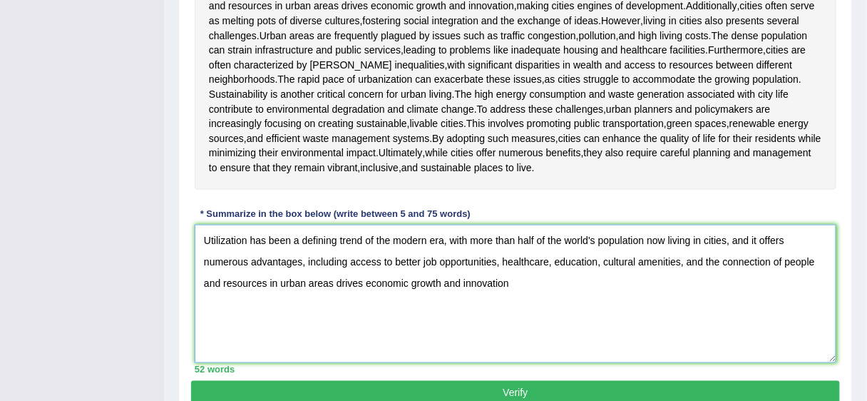
scroll to position [369, 0]
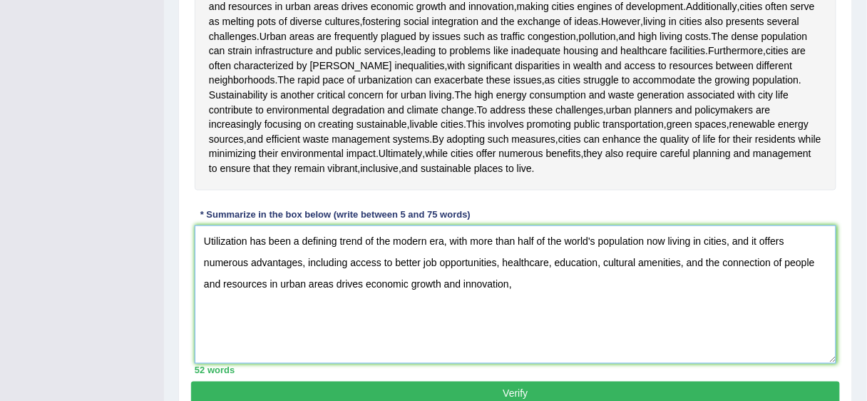
click at [533, 268] on textarea "Utilization has been a defining trend of the modern era, with more than half of…" at bounding box center [516, 294] width 642 height 138
click at [513, 293] on textarea "Utilization has been a defining trend of the modern era, with more than half of…" at bounding box center [516, 294] width 642 height 138
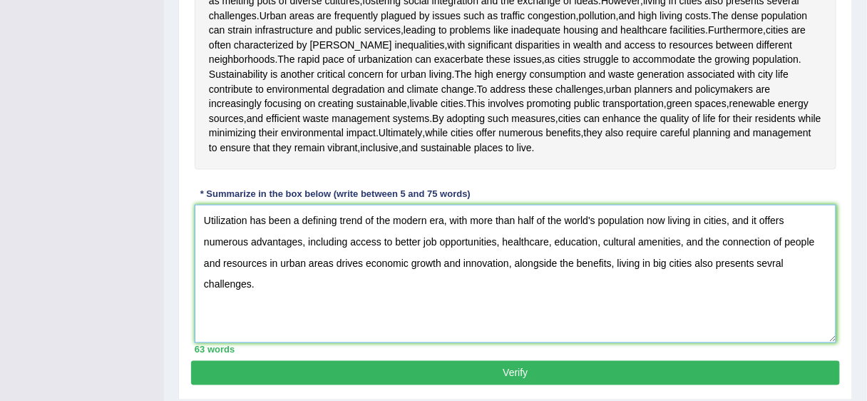
scroll to position [433, 0]
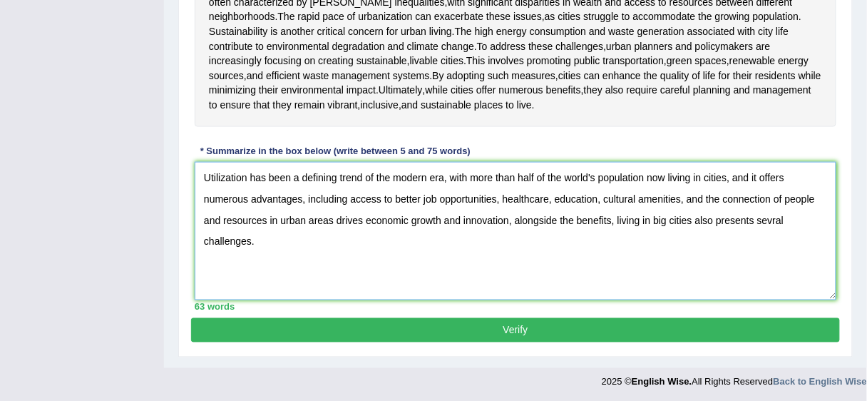
type textarea "Utilization has been a defining trend of the modern era, with more than half of…"
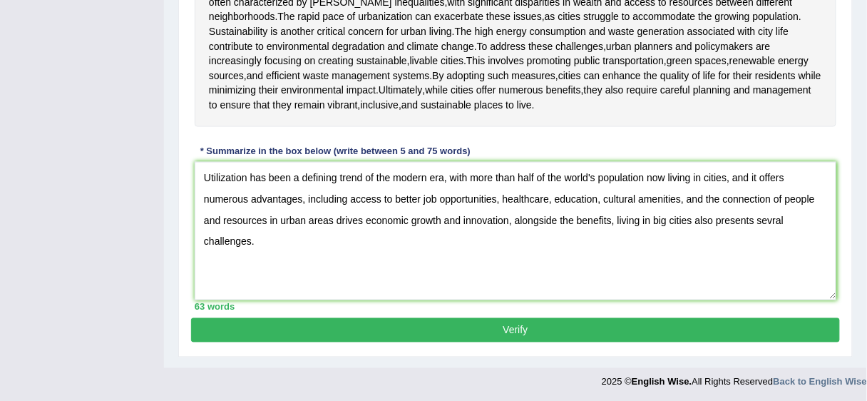
click at [514, 334] on button "Verify" at bounding box center [515, 330] width 649 height 24
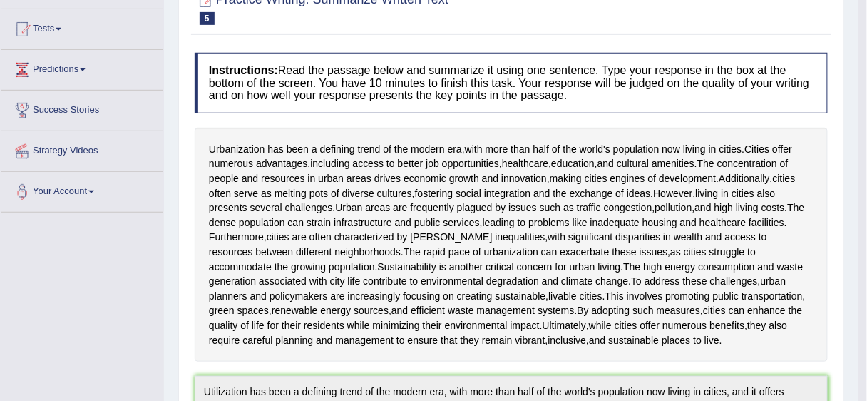
scroll to position [0, 0]
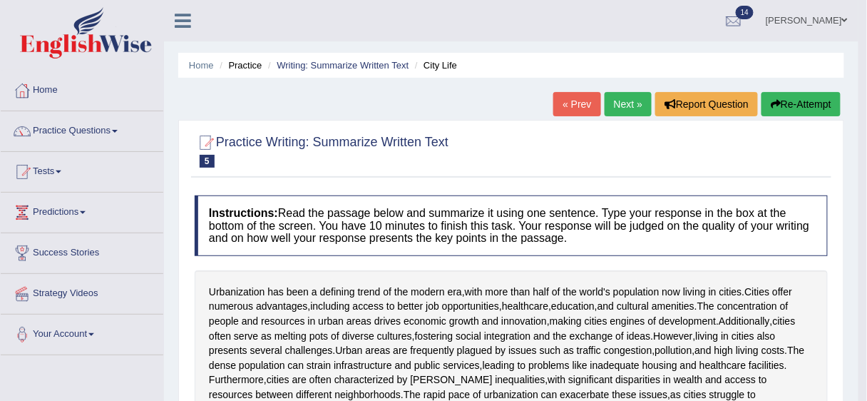
click at [722, 101] on button "Re-Attempt" at bounding box center [801, 104] width 79 height 24
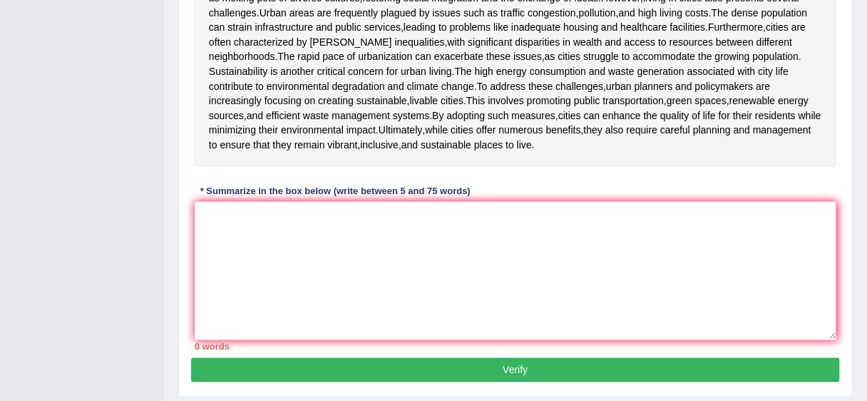
scroll to position [418, 0]
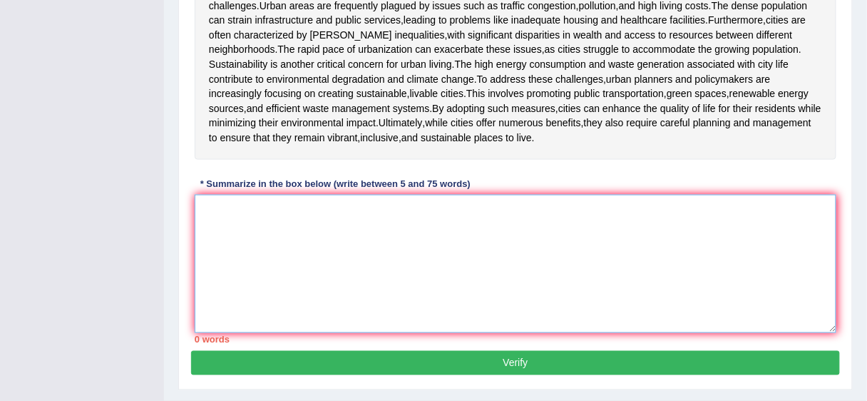
click at [543, 235] on textarea at bounding box center [516, 264] width 642 height 138
paste textarea "Utilization has been a defining trend of the modern era, with more than half of…"
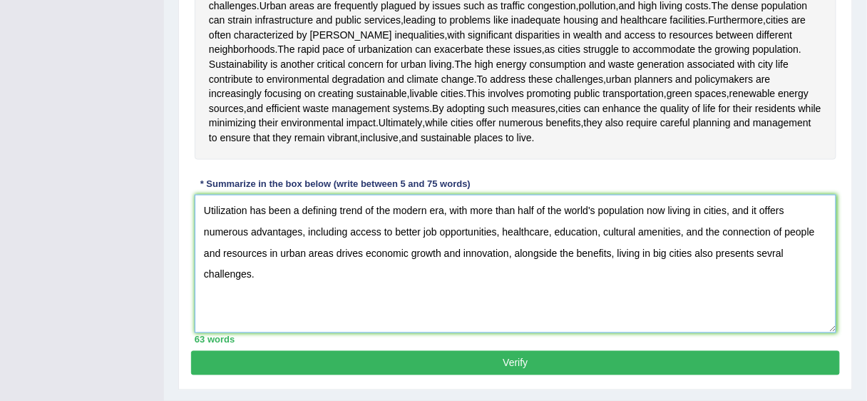
click at [772, 251] on textarea "Utilization has been a defining trend of the modern era, with more than half of…" at bounding box center [516, 264] width 642 height 138
click at [513, 253] on textarea "Utilization has been a defining trend of the modern era, with more than half of…" at bounding box center [516, 264] width 642 height 138
type textarea "Utilization has been a defining trend of the modern era, with more than half of…"
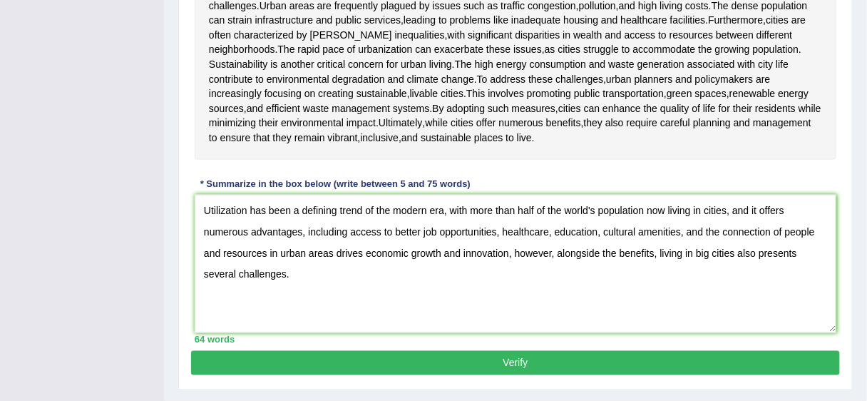
click at [512, 358] on button "Verify" at bounding box center [515, 363] width 649 height 24
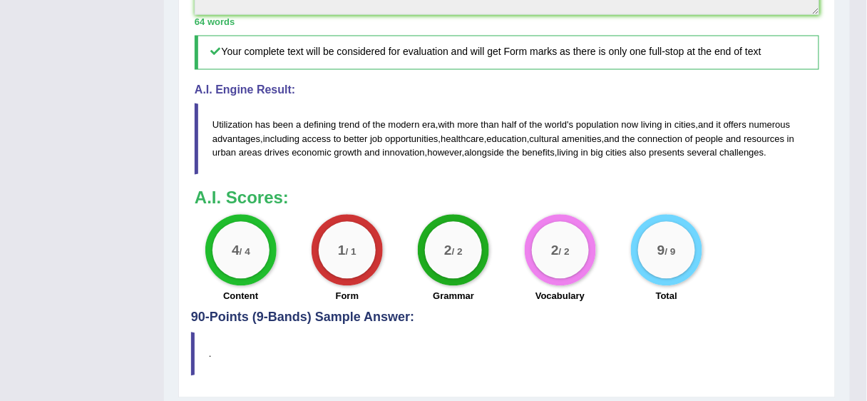
scroll to position [650, 0]
